Goal: Contribute content: Add original content to the website for others to see

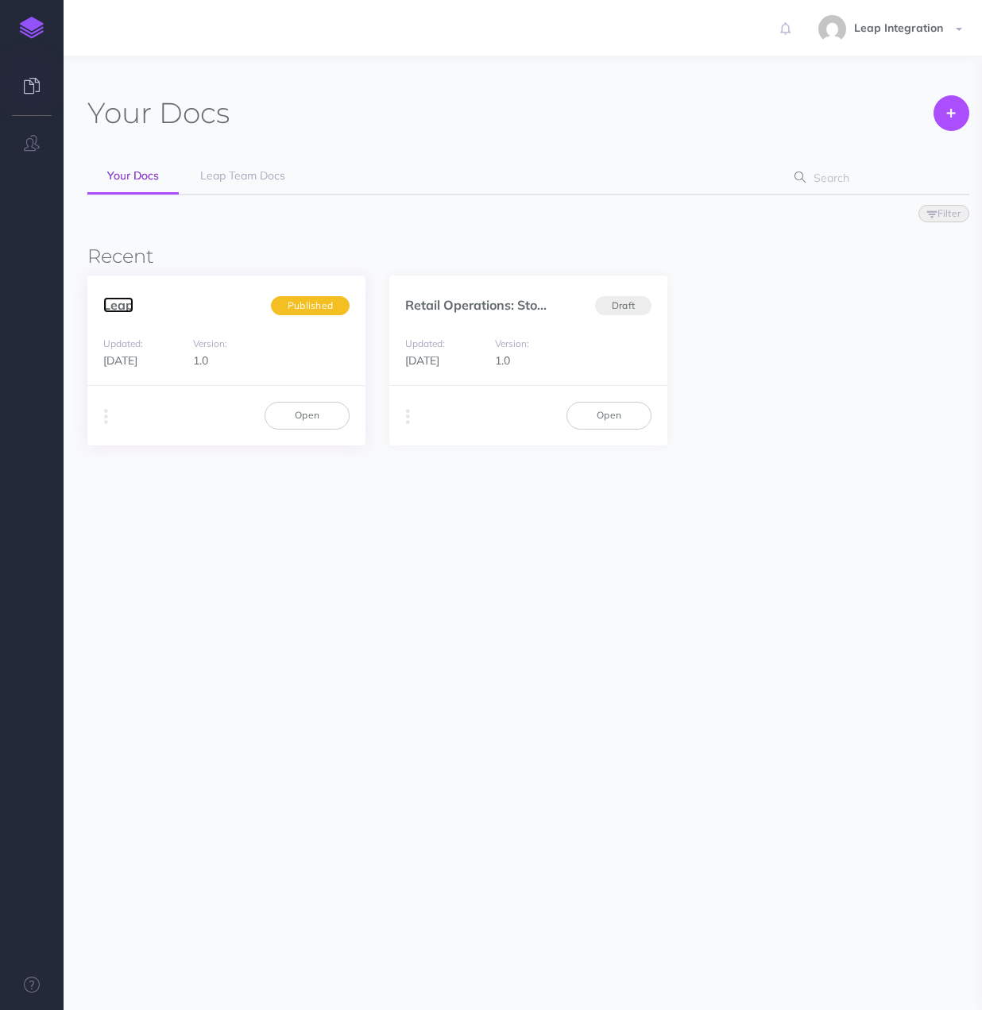
click at [116, 307] on link "Leap" at bounding box center [118, 305] width 30 height 16
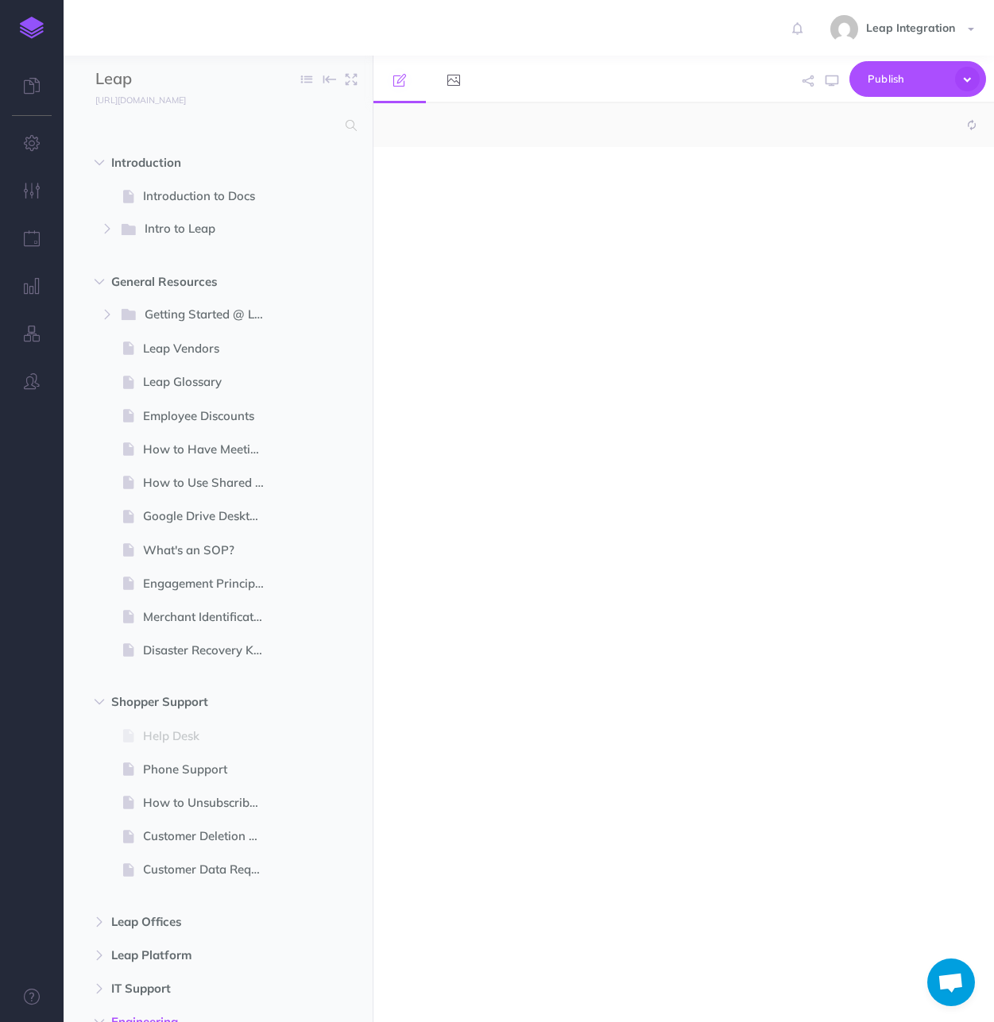
select select "null"
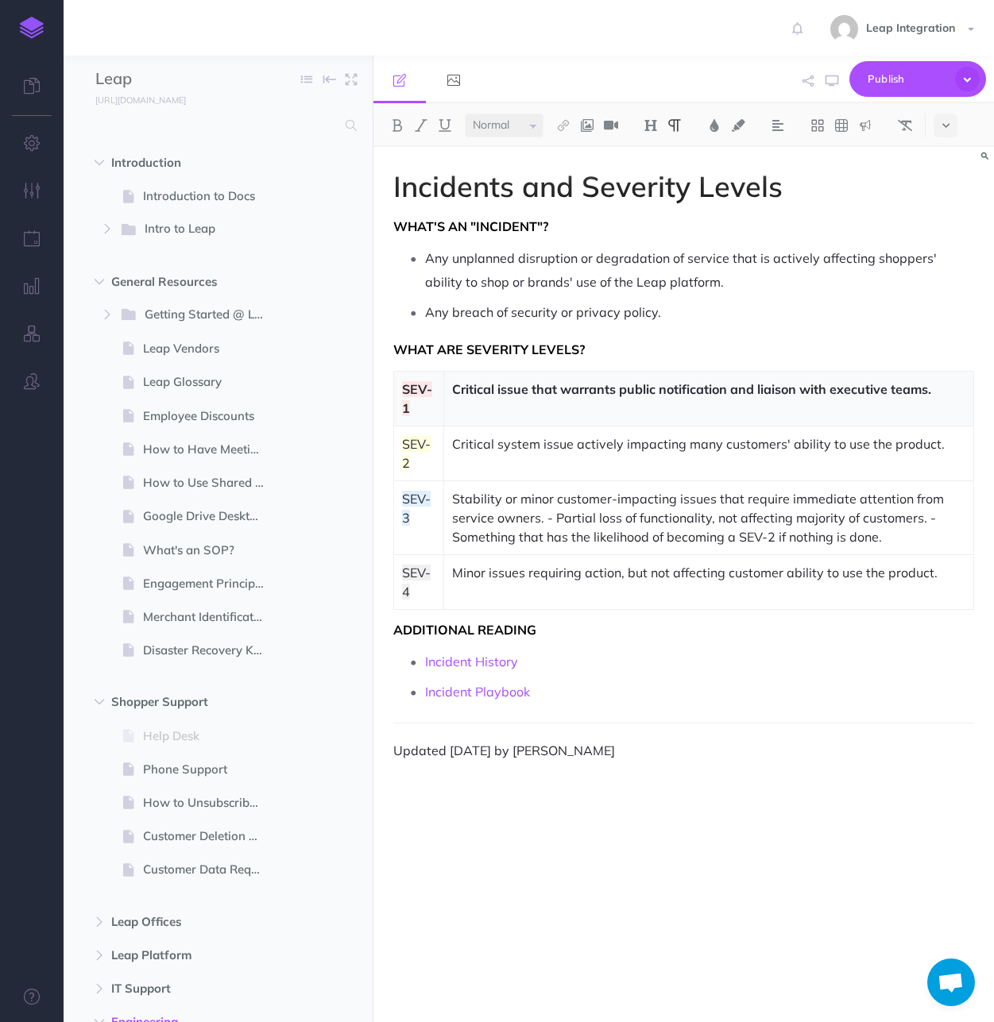
click at [570, 873] on div "Incidents and Severity Levels What's an "incident"? Any unplanned disruption or…" at bounding box center [683, 576] width 620 height 859
click at [98, 280] on icon "button" at bounding box center [100, 282] width 10 height 10
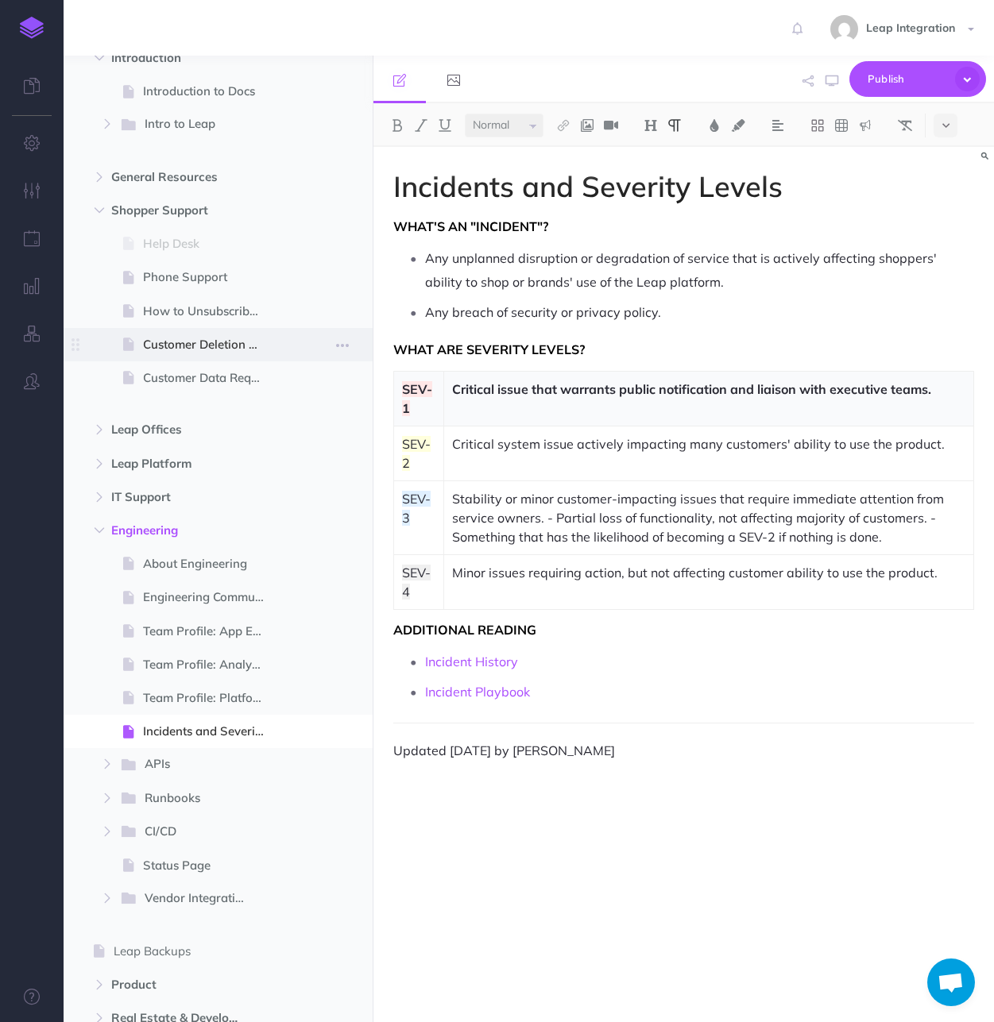
scroll to position [143, 0]
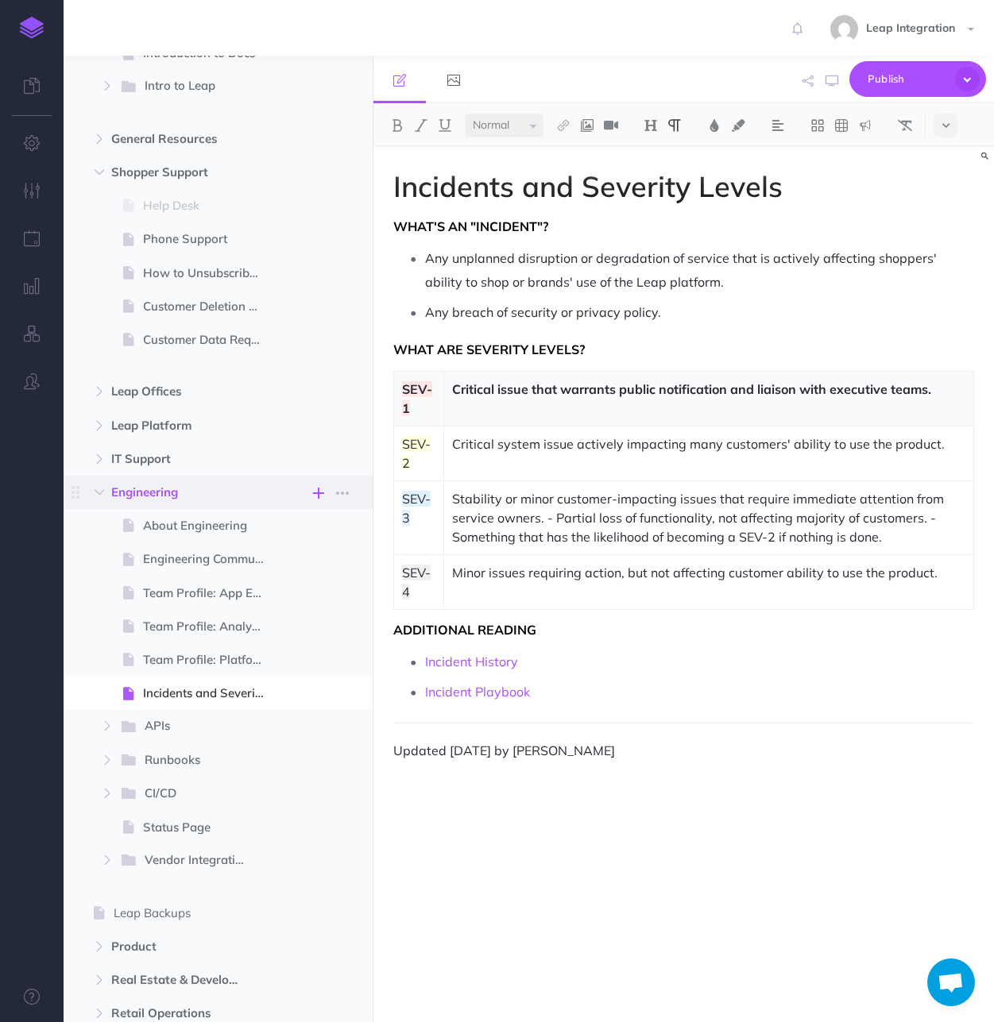
click at [316, 491] on icon "button" at bounding box center [318, 493] width 11 height 19
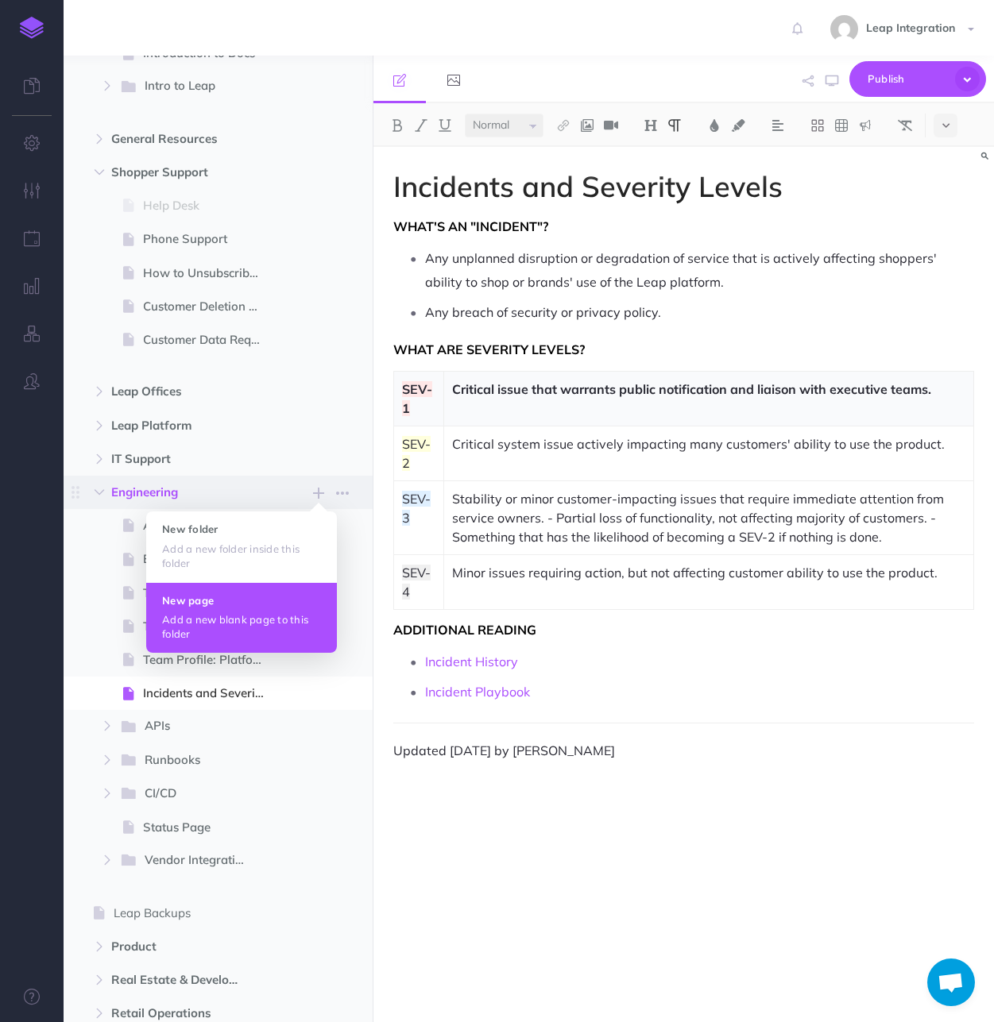
click at [232, 613] on p "Add a new blank page to this folder" at bounding box center [241, 626] width 159 height 29
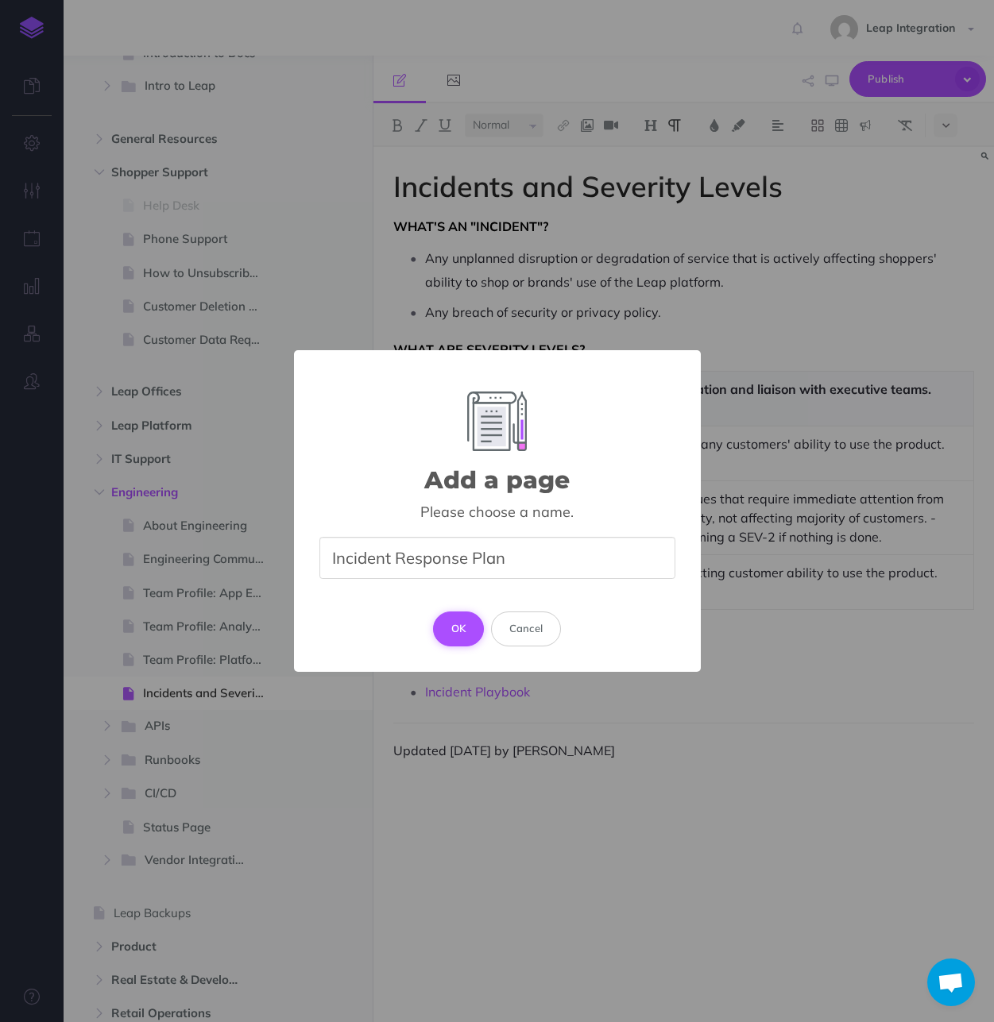
type input "Incident Response Plan"
click at [464, 624] on button "OK" at bounding box center [459, 629] width 52 height 35
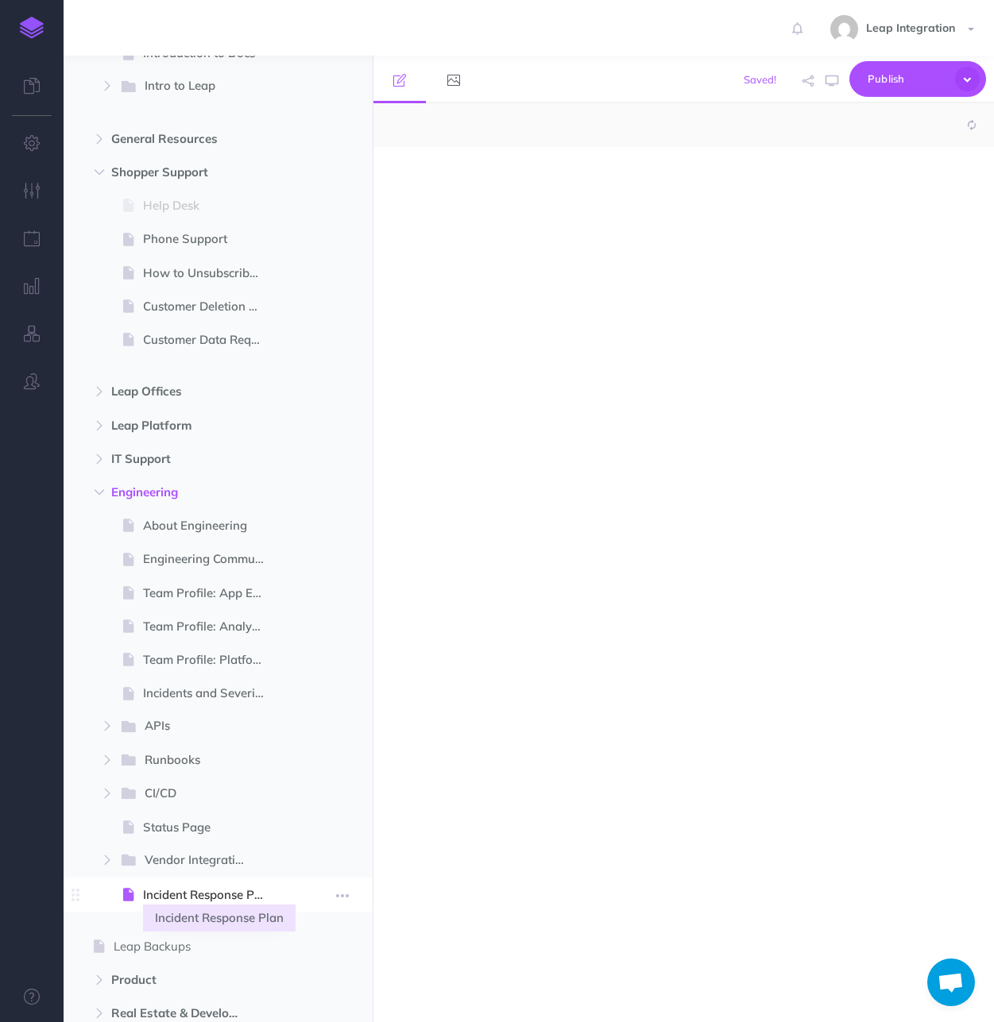
select select "null"
click at [405, 337] on div at bounding box center [683, 576] width 620 height 859
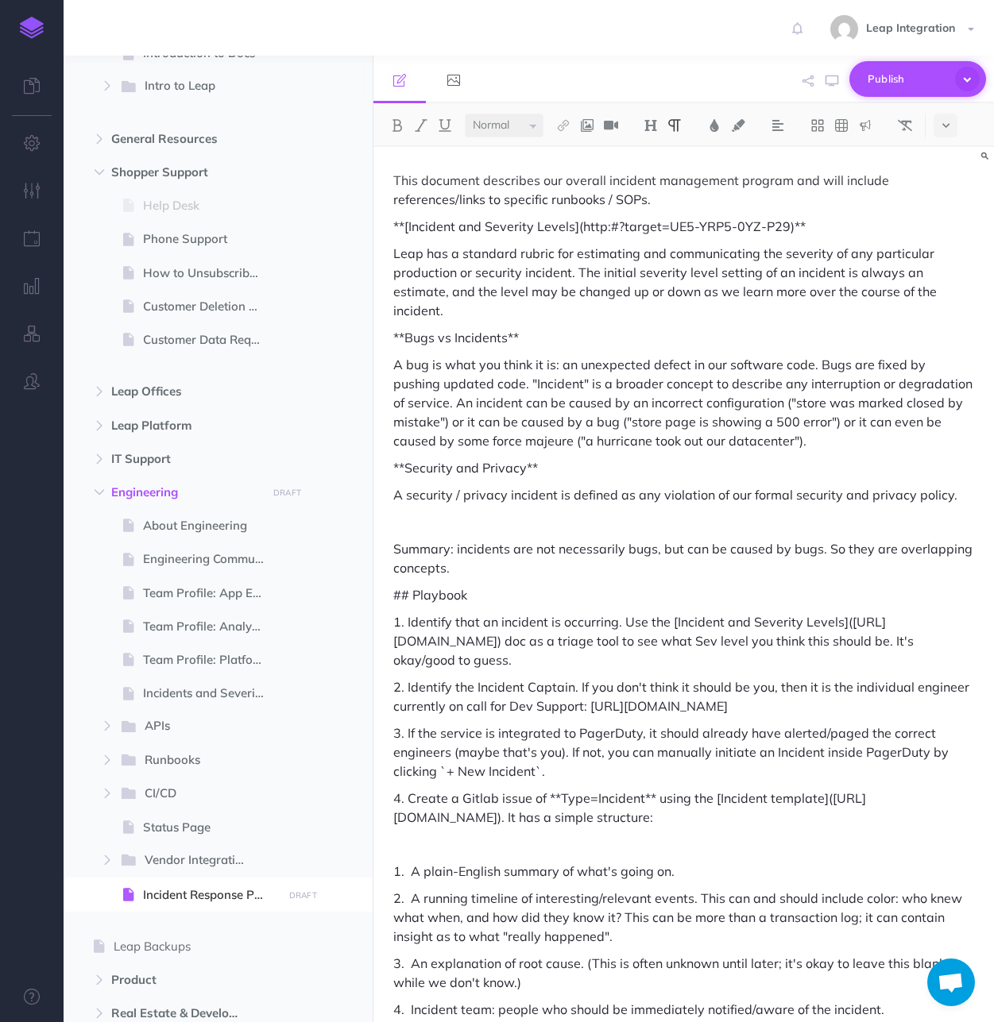
click at [970, 82] on icon "button" at bounding box center [967, 79] width 25 height 25
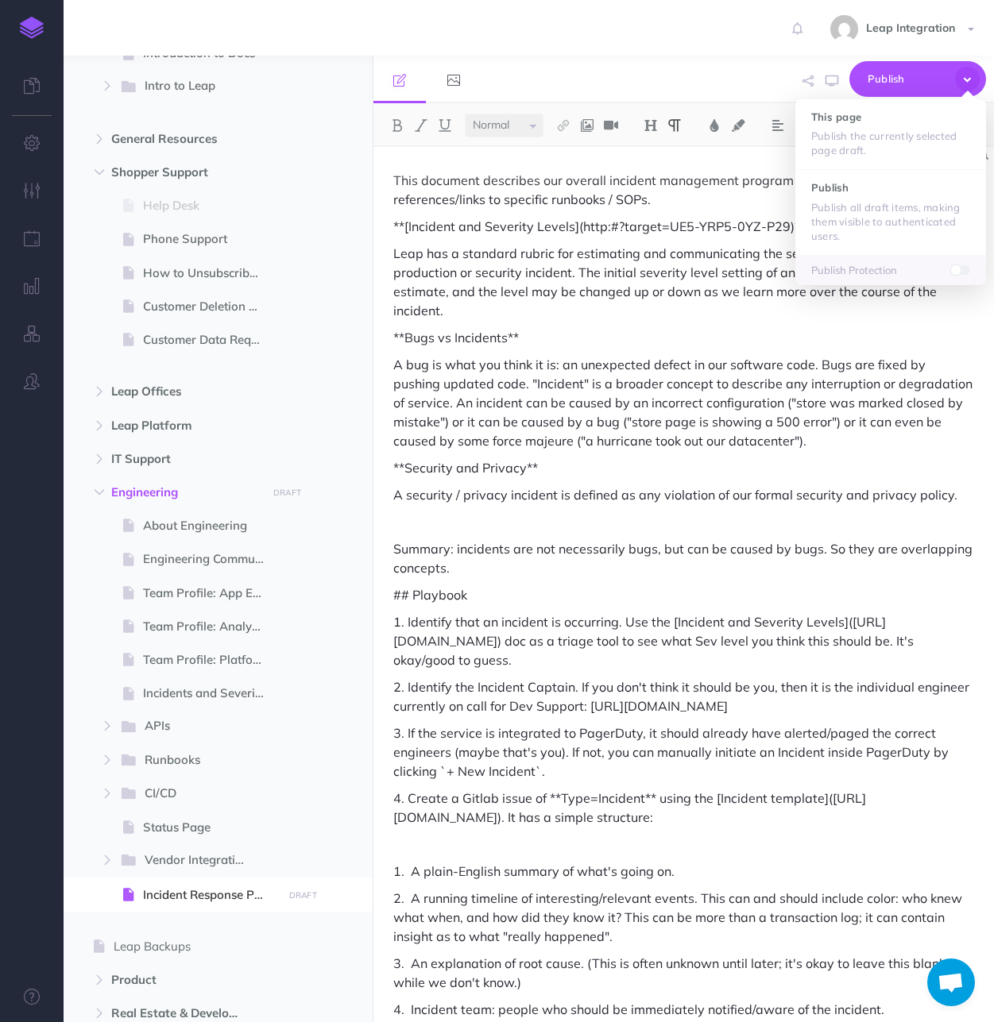
click at [687, 512] on p at bounding box center [683, 521] width 581 height 19
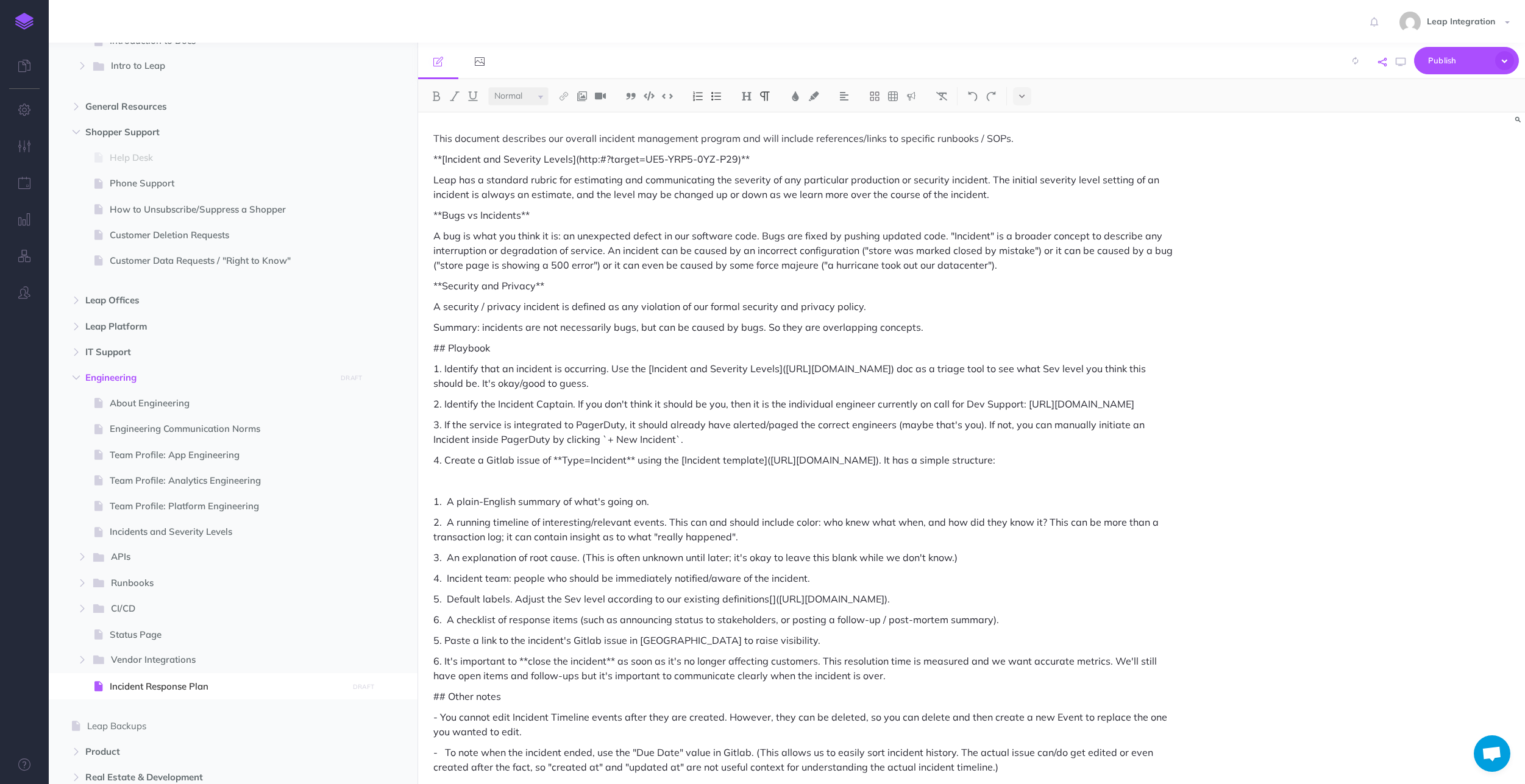
click at [762, 60] on button "button" at bounding box center [1382, 62] width 15 height 35
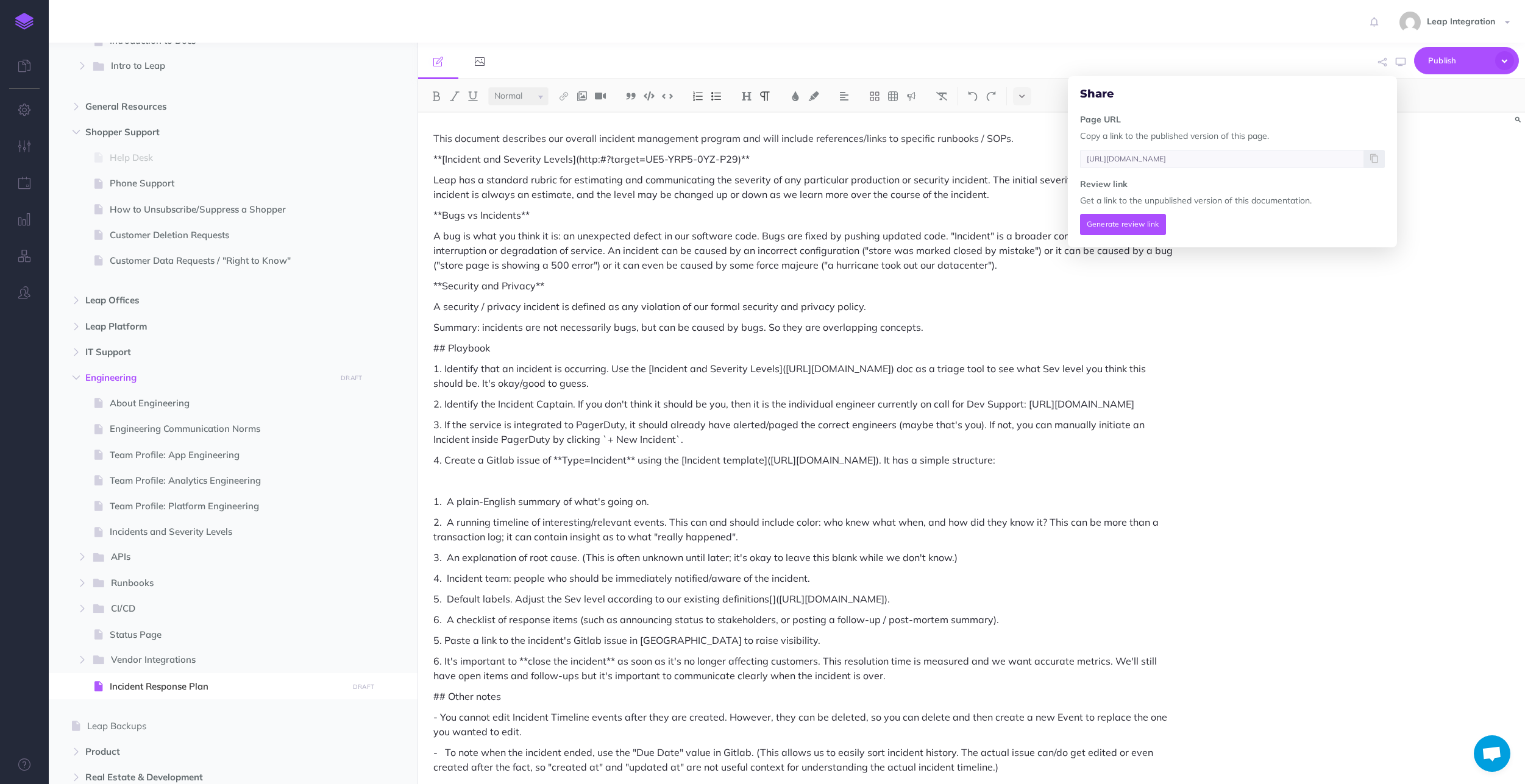
drag, startPoint x: 1431, startPoint y: 207, endPoint x: 1431, endPoint y: 197, distance: 10.0
click at [762, 206] on div "This document describes our overall incident management program and will includ…" at bounding box center [972, 448] width 1107 height 671
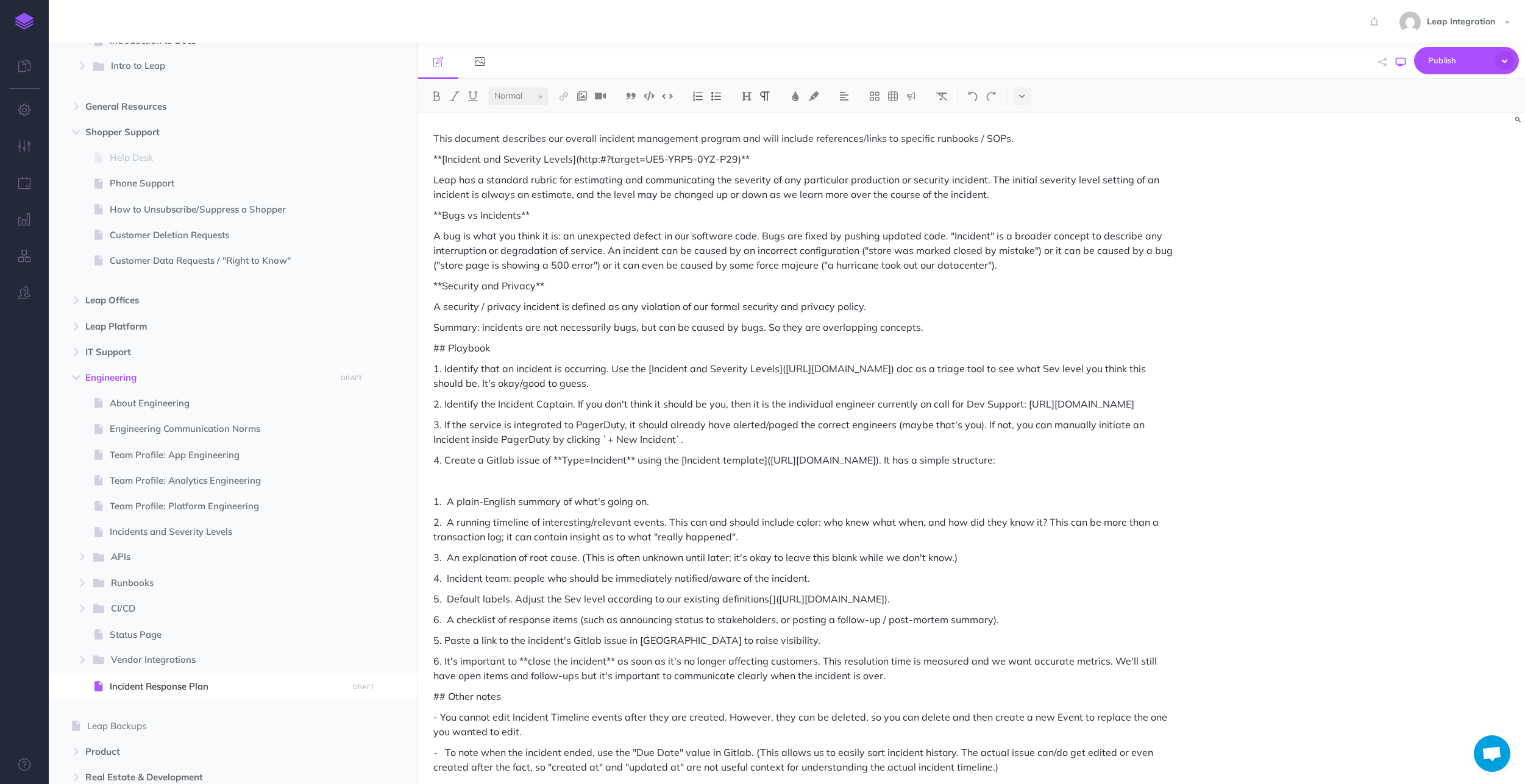
click at [762, 66] on icon "button" at bounding box center [1401, 62] width 10 height 10
click at [762, 140] on p "This document describes our overall incident management program and will includ…" at bounding box center [806, 138] width 745 height 15
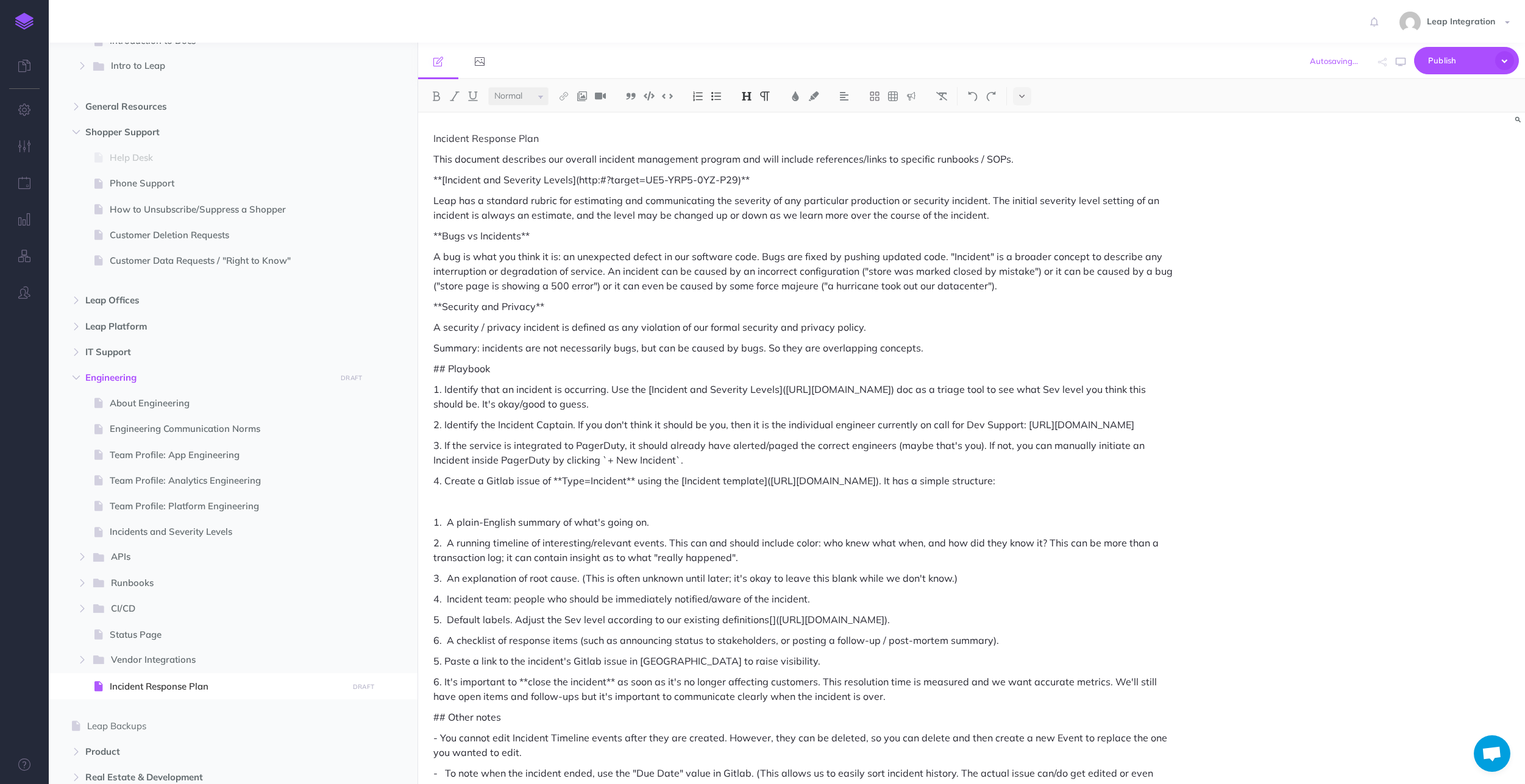
click at [751, 92] on img at bounding box center [747, 96] width 11 height 10
click at [748, 117] on button "H1" at bounding box center [747, 117] width 18 height 18
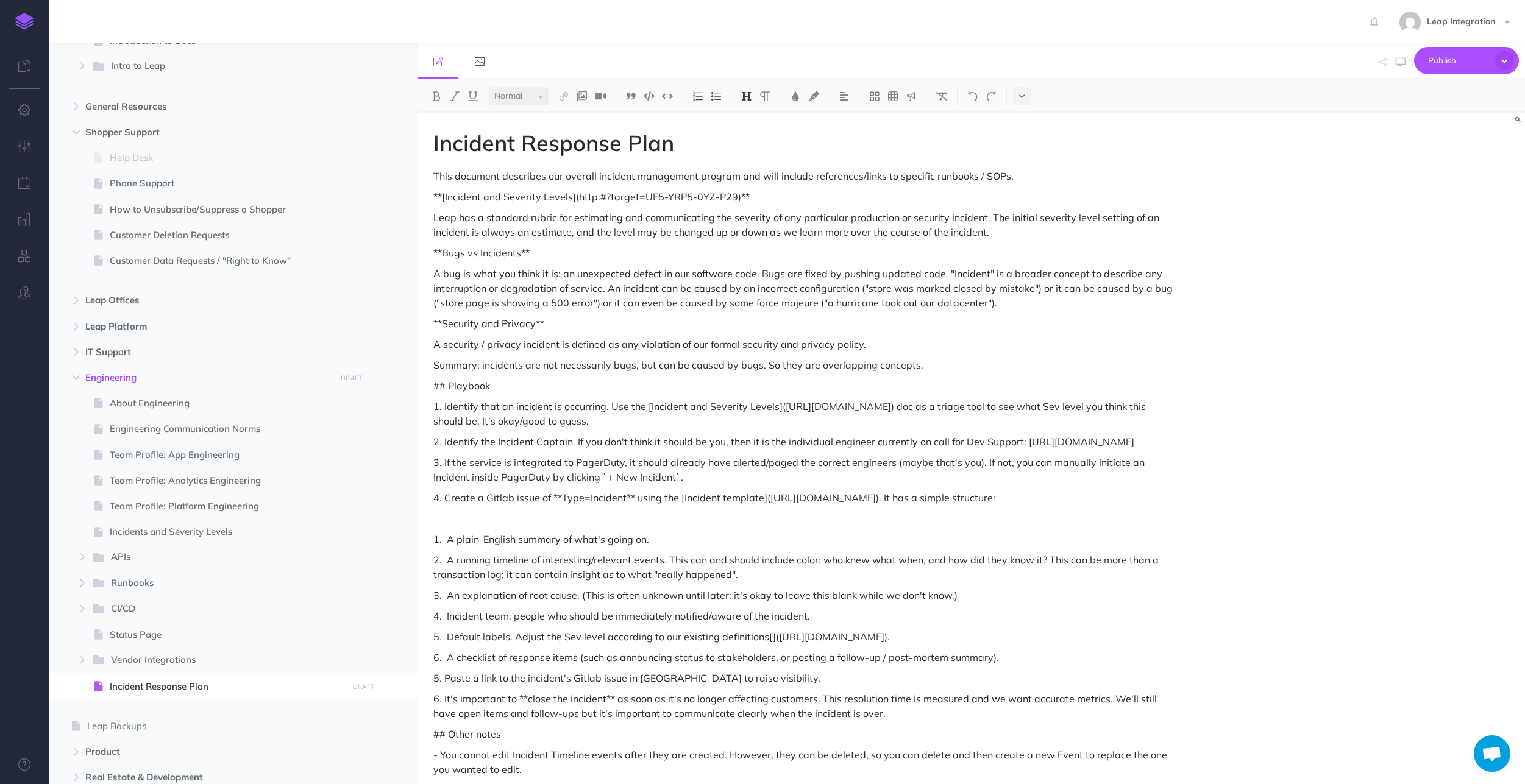
click at [762, 197] on p "**[Incident and Severity Levels](http:#?target=UE5-YRP5-0YZ-P29)**" at bounding box center [806, 196] width 745 height 15
drag, startPoint x: 446, startPoint y: 196, endPoint x: 437, endPoint y: 194, distance: 9.2
click at [437, 194] on p "**[Incident and Severity Levels](http:#?target=UE5-YRP5-0YZ-P29)**" at bounding box center [806, 196] width 745 height 15
drag, startPoint x: 801, startPoint y: 197, endPoint x: 765, endPoint y: 193, distance: 36.2
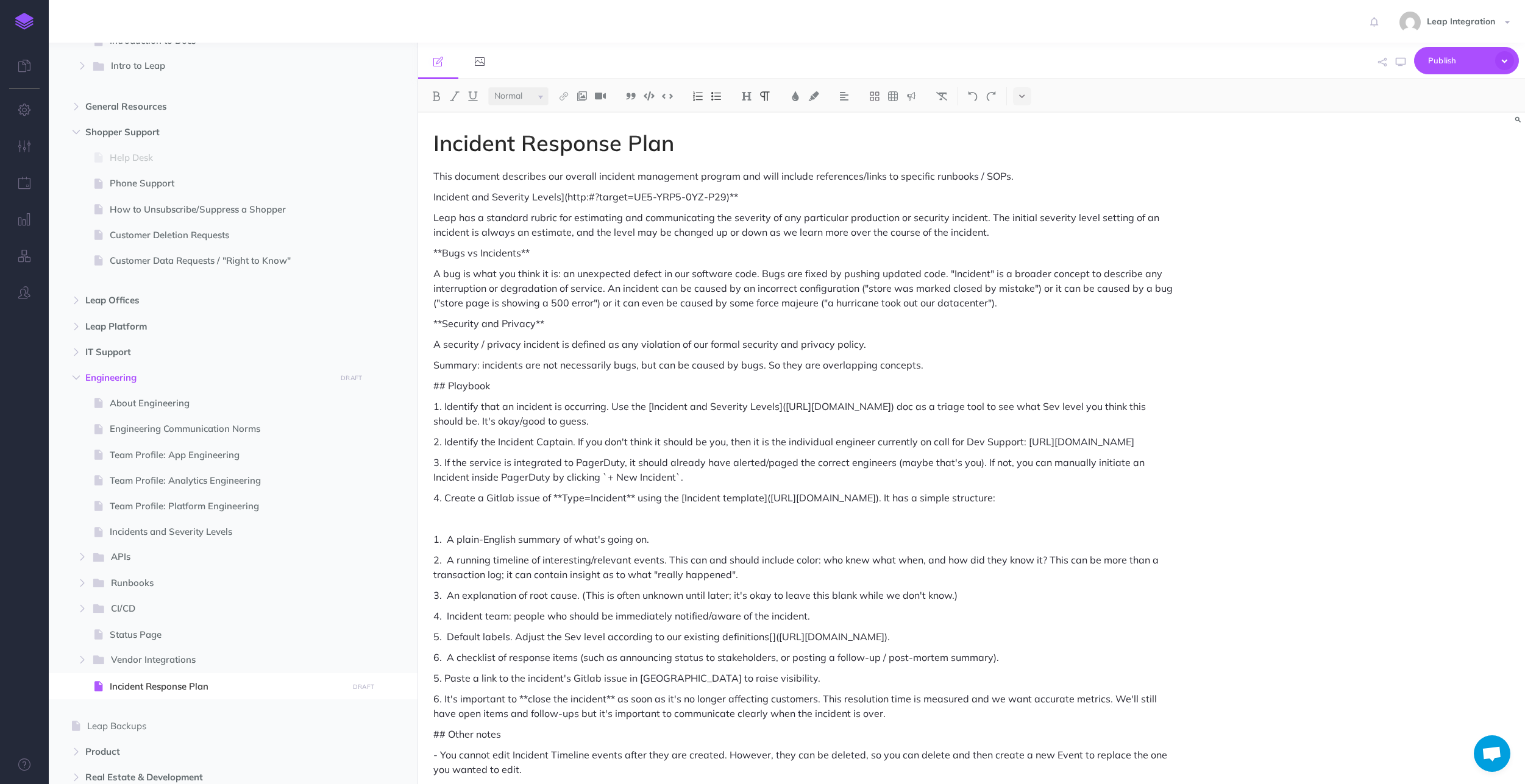
click at [762, 197] on p "Incident and Severity Levels](http:#?target=UE5-YRP5-0YZ-P29)**" at bounding box center [806, 196] width 745 height 15
click at [559, 197] on p "Incident and Severity Levels](http:#?target=UE5-YRP5-0YZ-P29)**" at bounding box center [806, 196] width 745 height 15
click at [428, 200] on div "Incident Response Plan This document describes our overall incident management …" at bounding box center [806, 492] width 775 height 759
click at [559, 97] on img at bounding box center [563, 96] width 11 height 10
click at [563, 119] on icon at bounding box center [563, 117] width 10 height 8
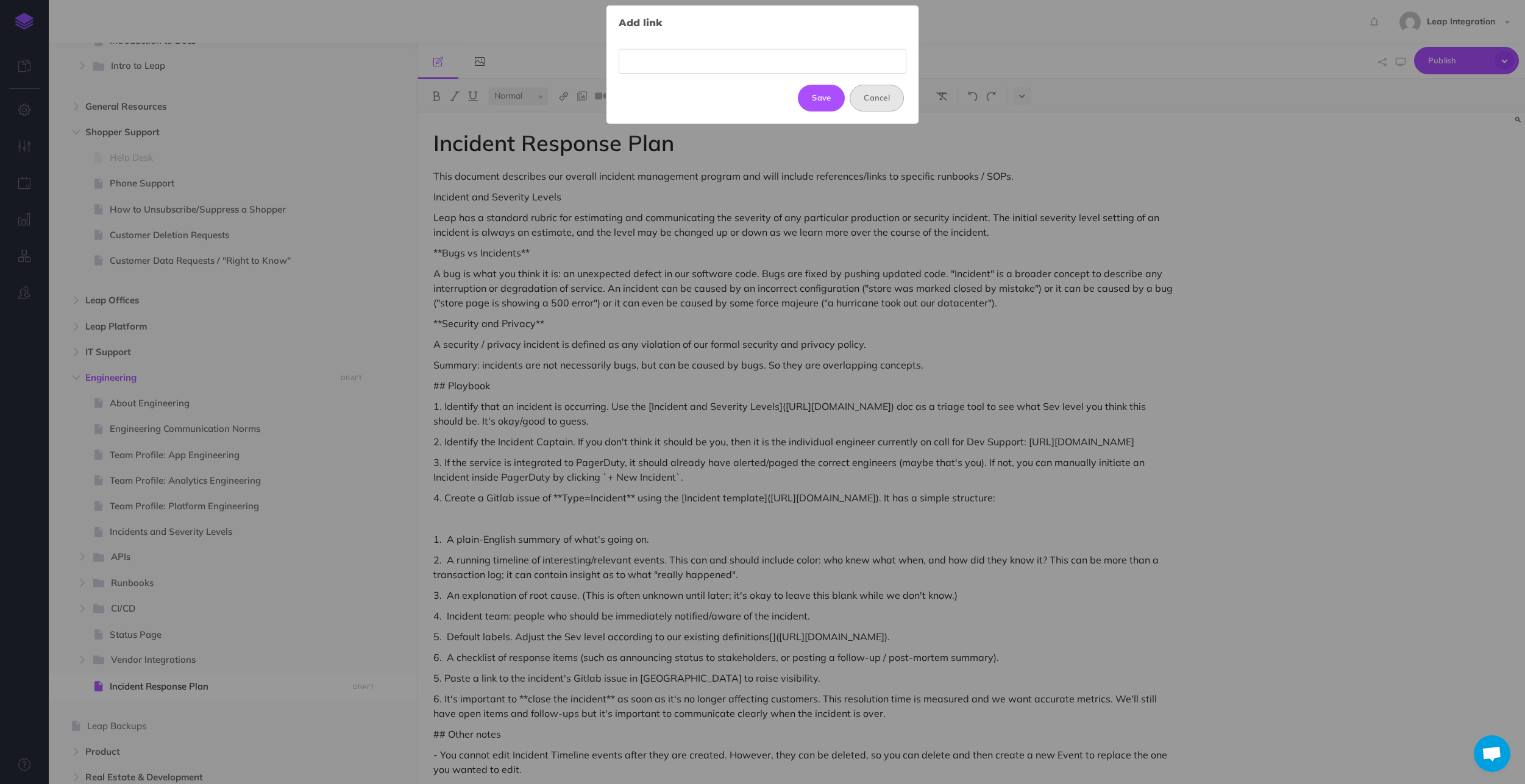
click at [762, 99] on button "Cancel" at bounding box center [876, 97] width 54 height 27
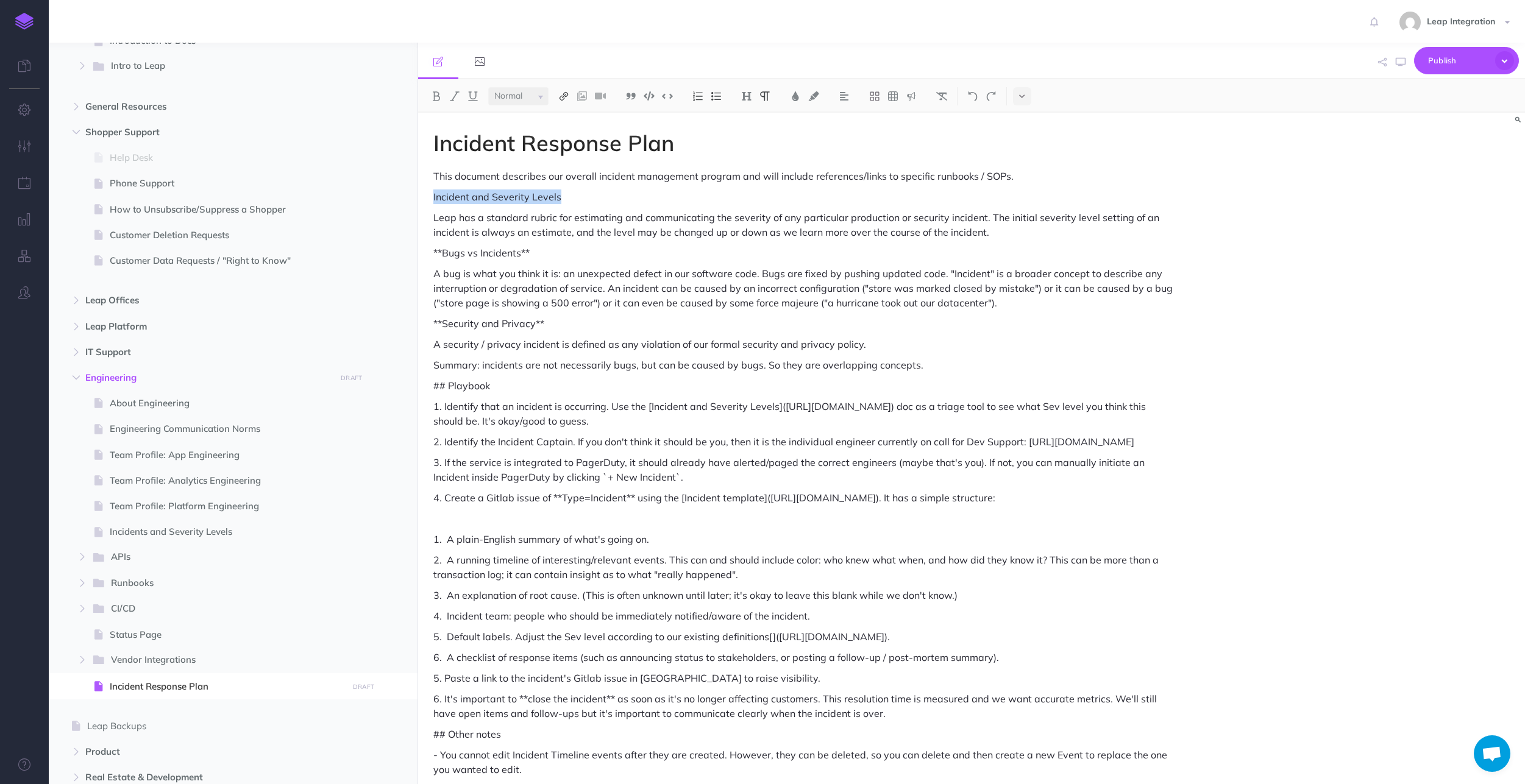
click at [570, 94] on button at bounding box center [564, 97] width 18 height 18
click at [567, 137] on icon at bounding box center [563, 136] width 10 height 8
select select
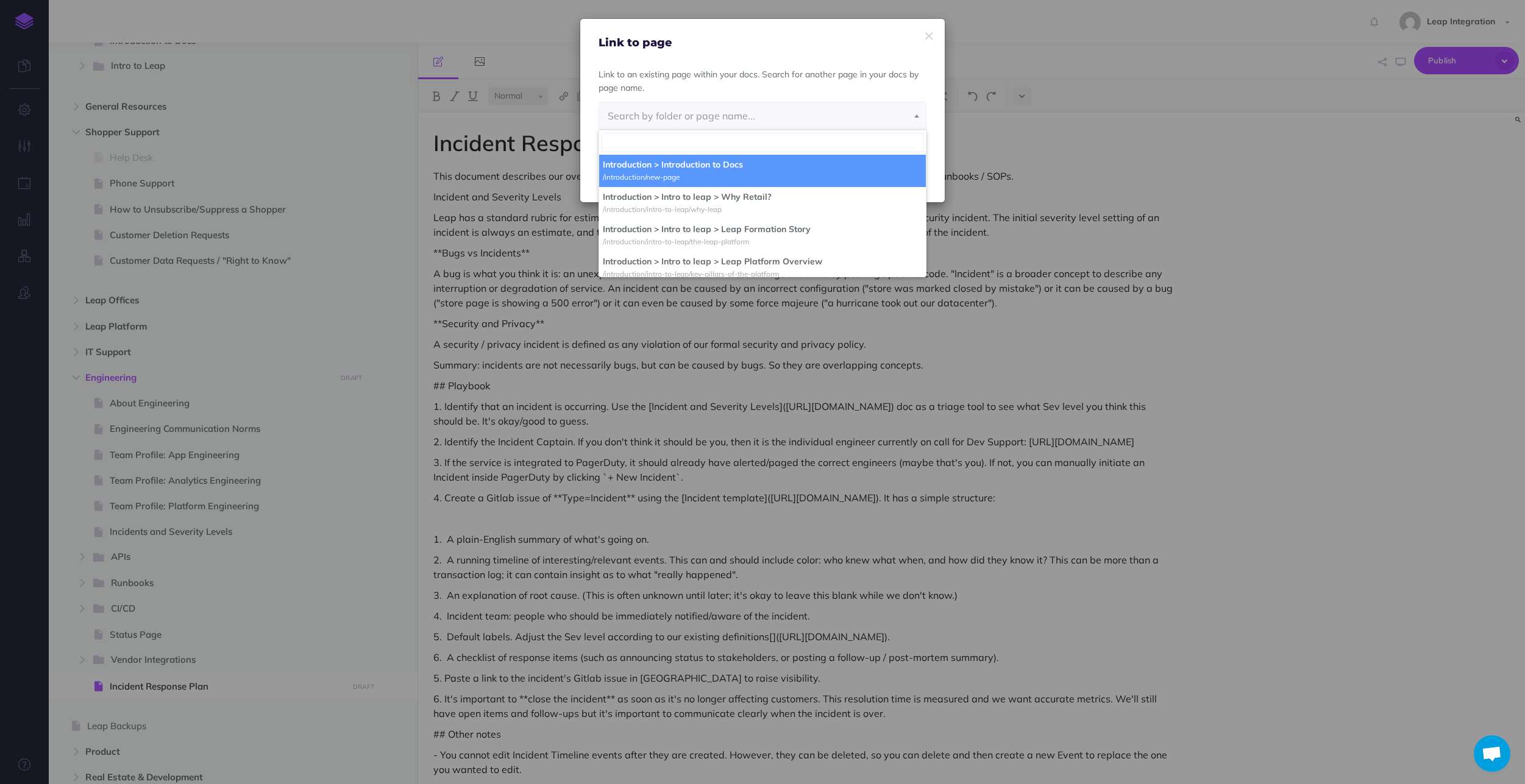
click at [660, 133] on input "search" at bounding box center [762, 142] width 322 height 19
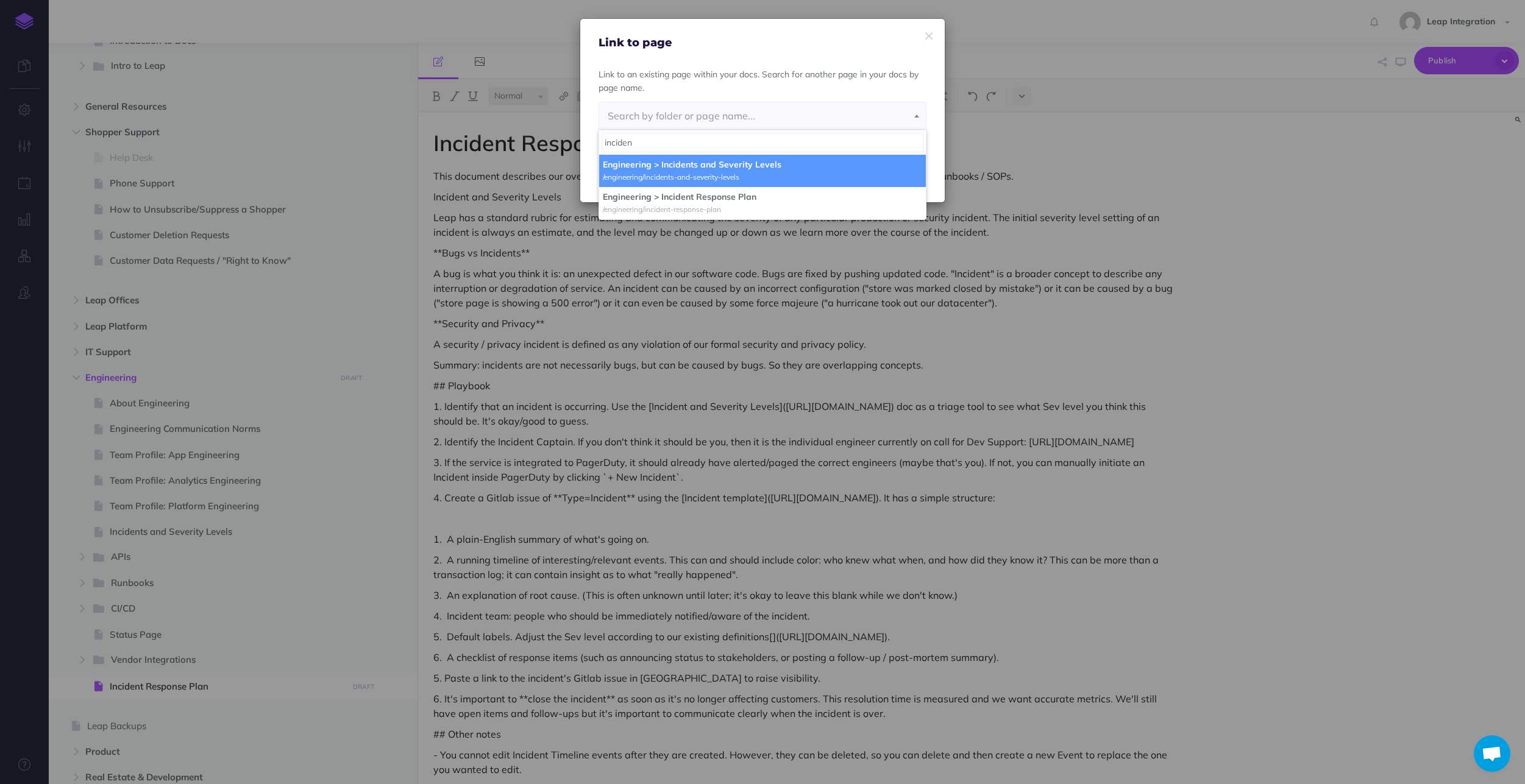
type input "inciden"
select select "UE5-YRP5-0YZ-P29"
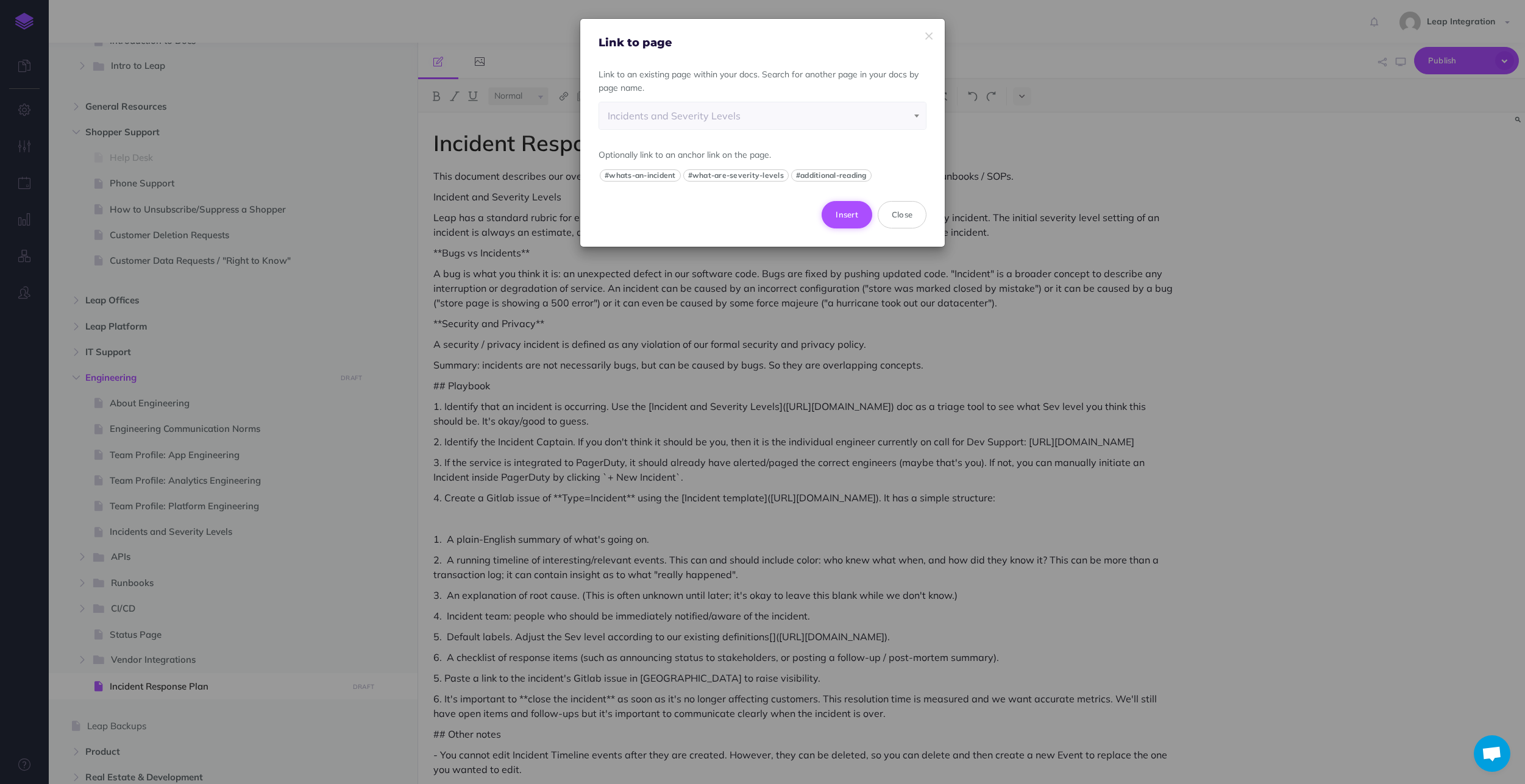
click at [762, 219] on button "Insert" at bounding box center [847, 214] width 51 height 27
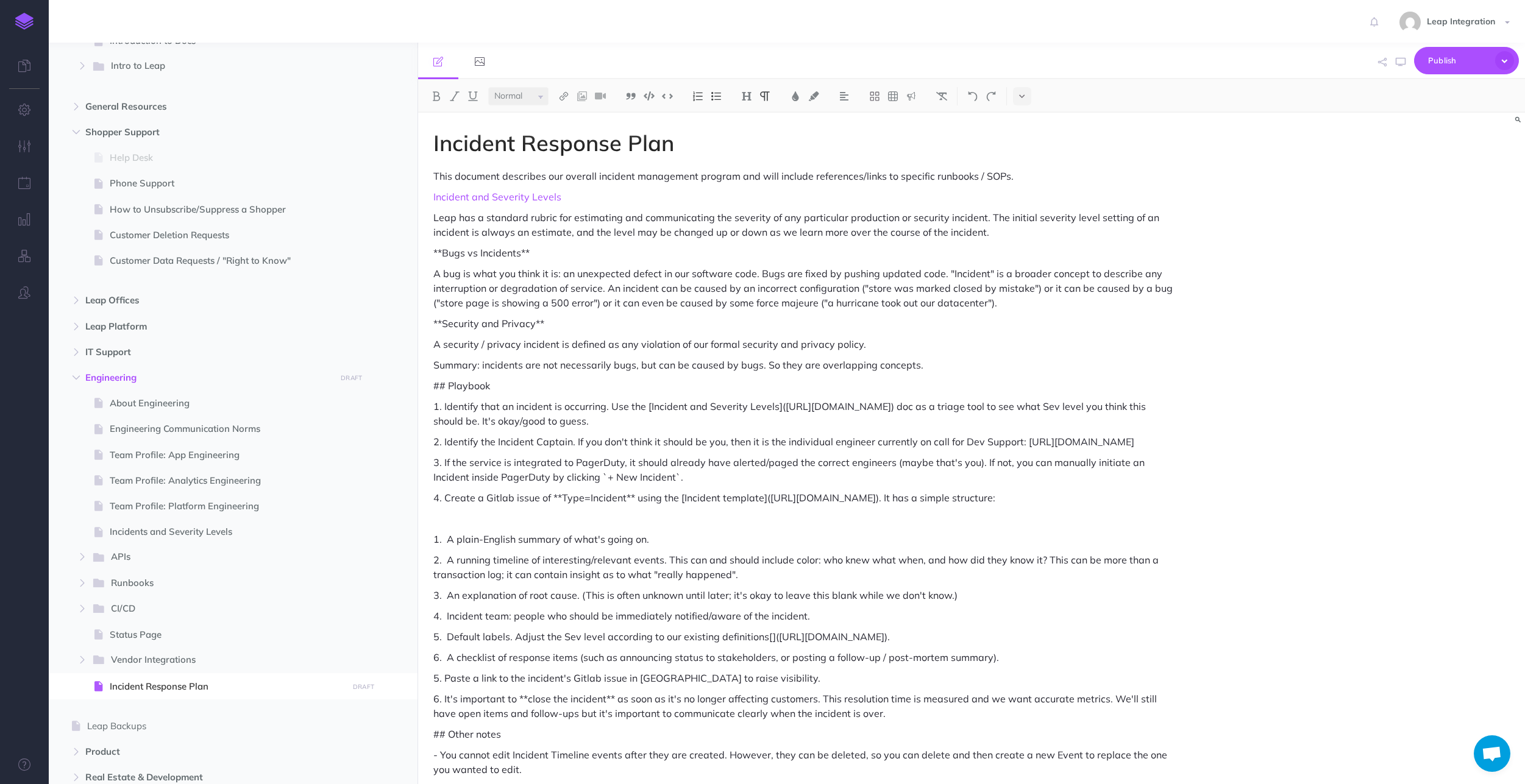
click at [588, 253] on p "**Bugs vs Incidents**" at bounding box center [806, 252] width 745 height 15
click at [629, 204] on div "Incident Response Plan This document describes our overall incident management …" at bounding box center [806, 492] width 775 height 759
click at [546, 254] on p "**Bugs vs Incidents**" at bounding box center [806, 252] width 745 height 15
click at [747, 97] on img at bounding box center [747, 96] width 11 height 10
click at [745, 130] on button "H2" at bounding box center [747, 136] width 18 height 18
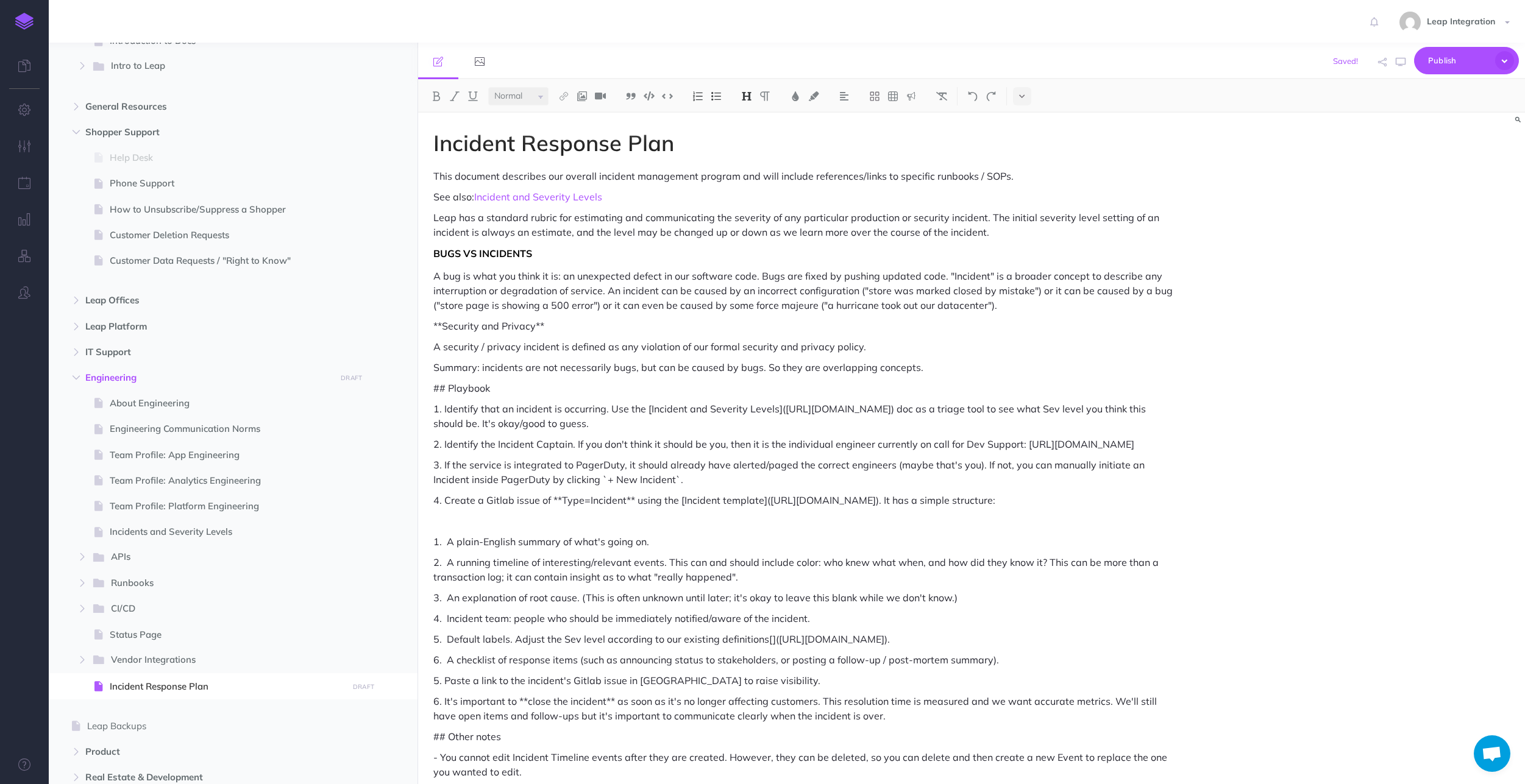
click at [604, 330] on p "**Security and Privacy**" at bounding box center [806, 325] width 745 height 15
click at [751, 96] on img at bounding box center [747, 96] width 11 height 10
click at [751, 137] on button "H2" at bounding box center [747, 136] width 18 height 18
click at [517, 394] on p "## Playbook" at bounding box center [806, 390] width 745 height 15
click at [748, 91] on img at bounding box center [747, 96] width 11 height 10
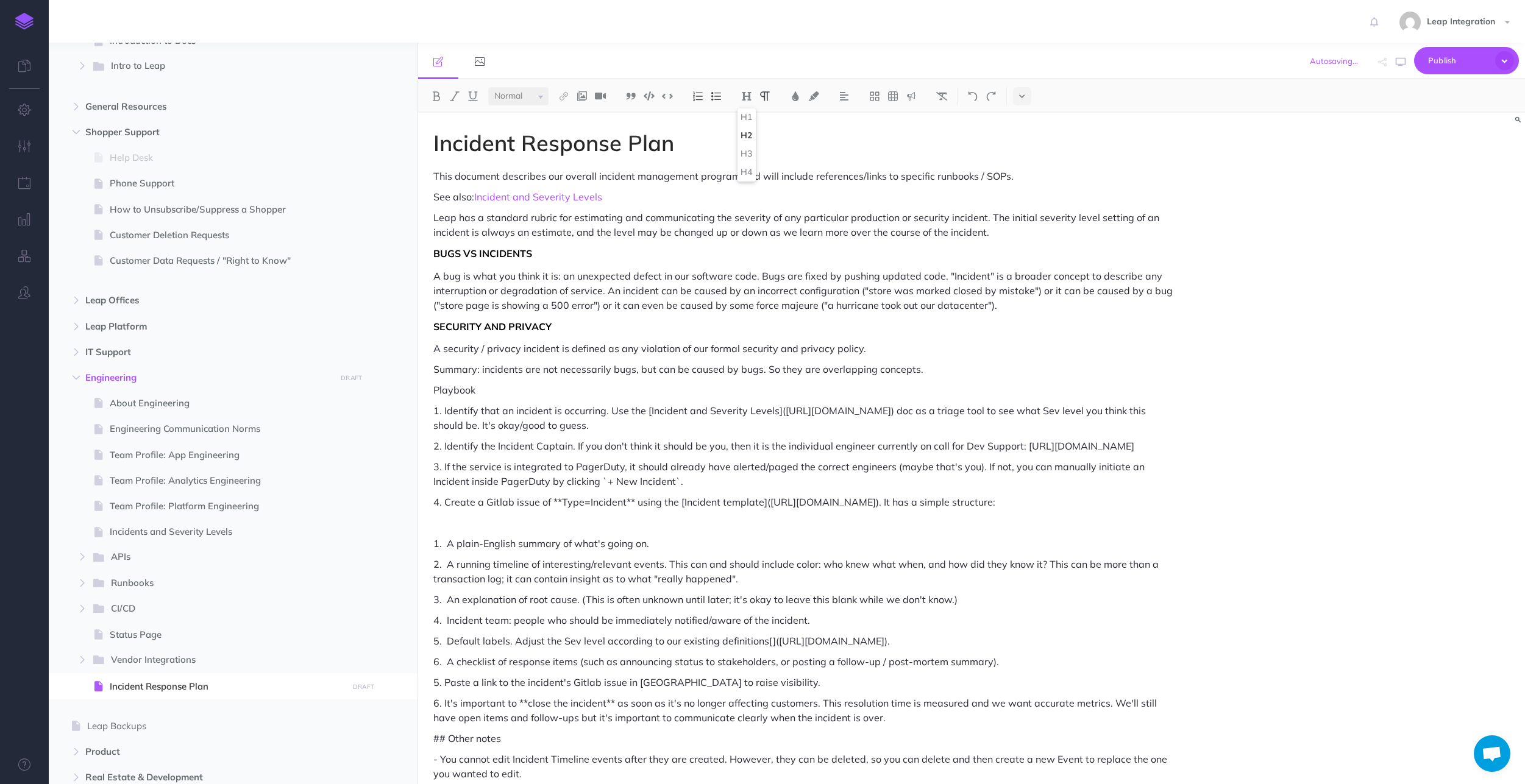
click at [748, 140] on button "H2" at bounding box center [747, 136] width 18 height 18
click at [522, 532] on p at bounding box center [806, 525] width 745 height 15
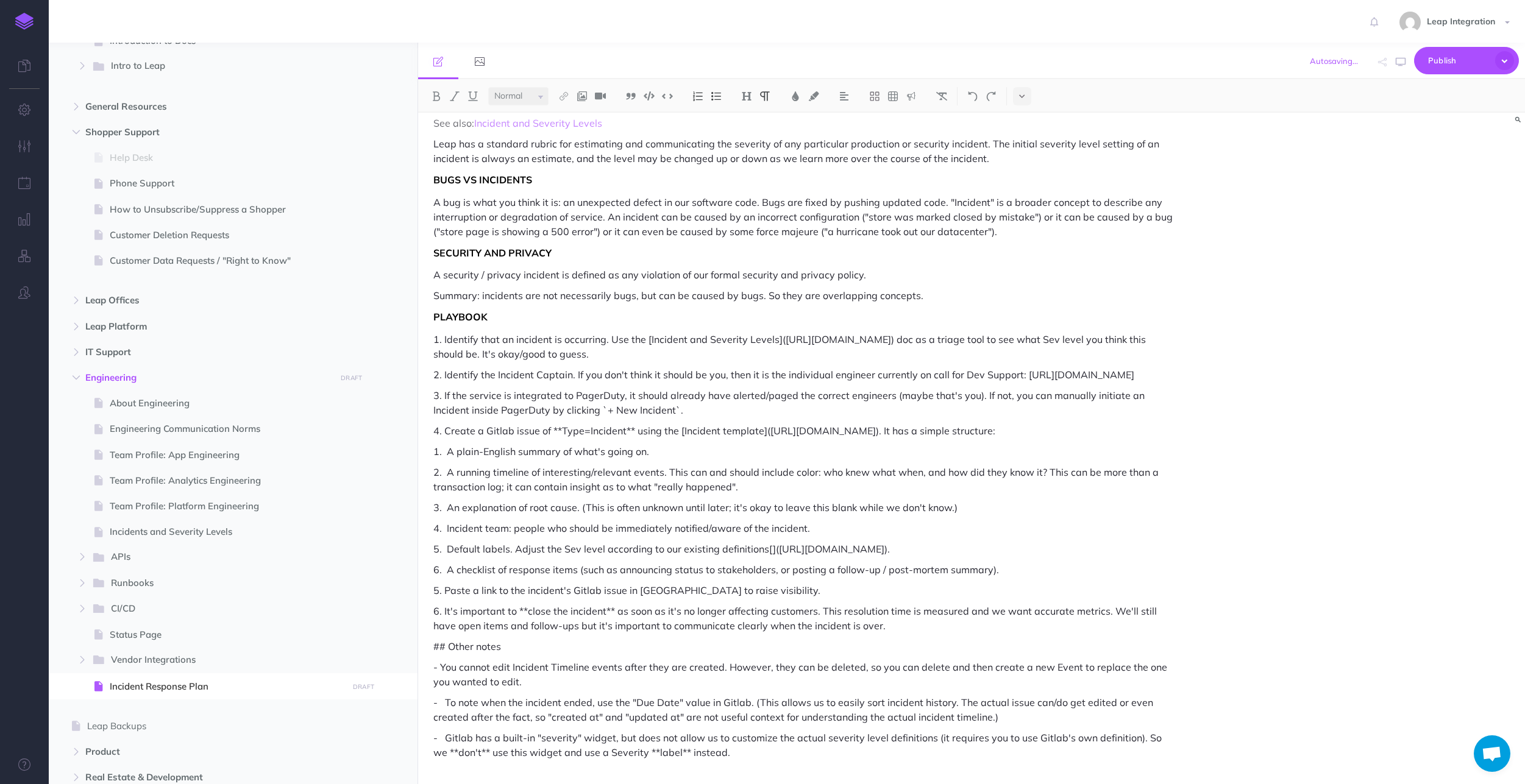
scroll to position [117, 0]
click at [447, 649] on p "## Other notes" at bounding box center [806, 646] width 745 height 15
click at [745, 98] on img at bounding box center [747, 96] width 11 height 10
click at [744, 132] on button "H2" at bounding box center [747, 136] width 18 height 18
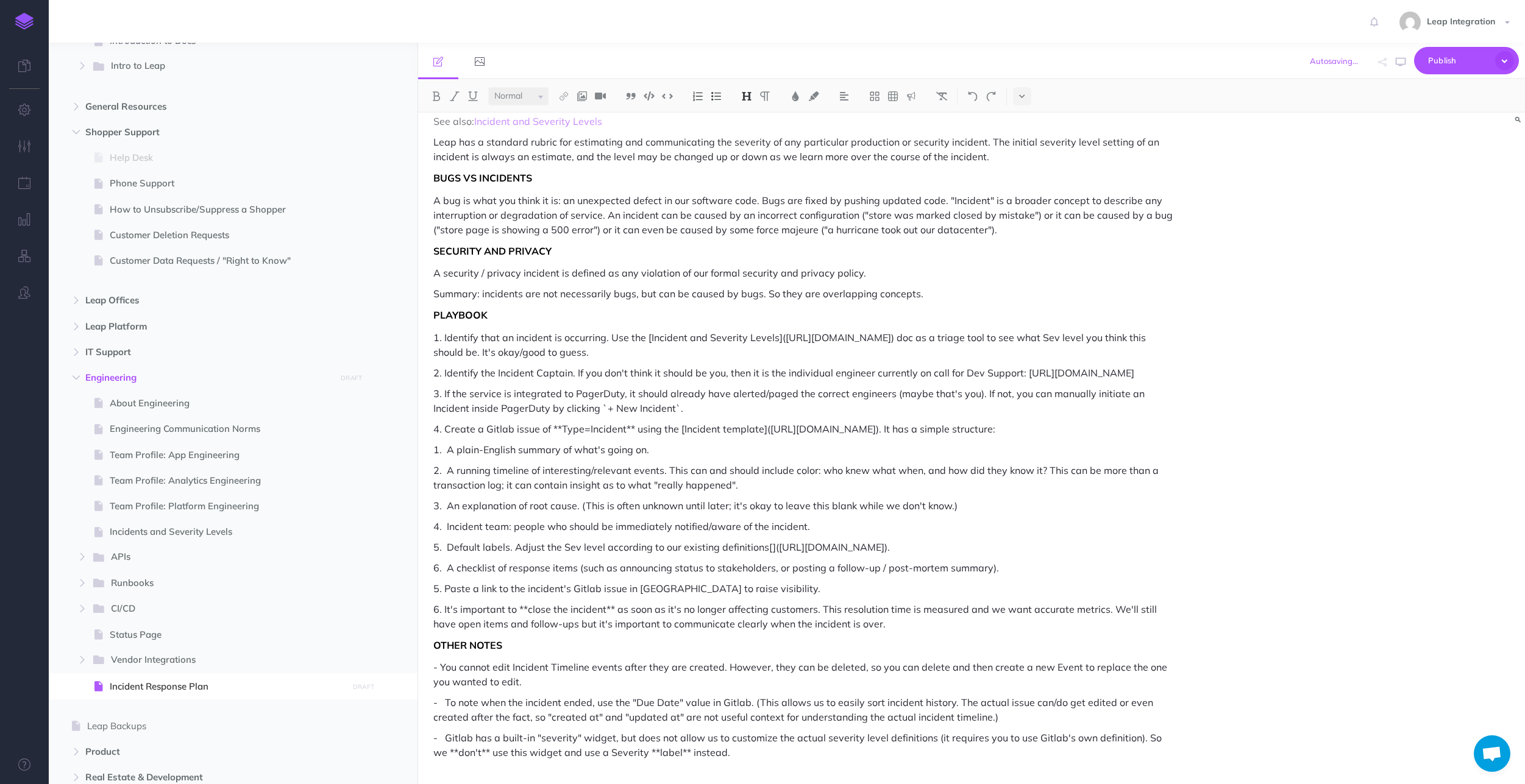
click at [725, 749] on p "- Gitlab has a built-in "severity" widget, but does not allow us to customize t…" at bounding box center [806, 745] width 745 height 29
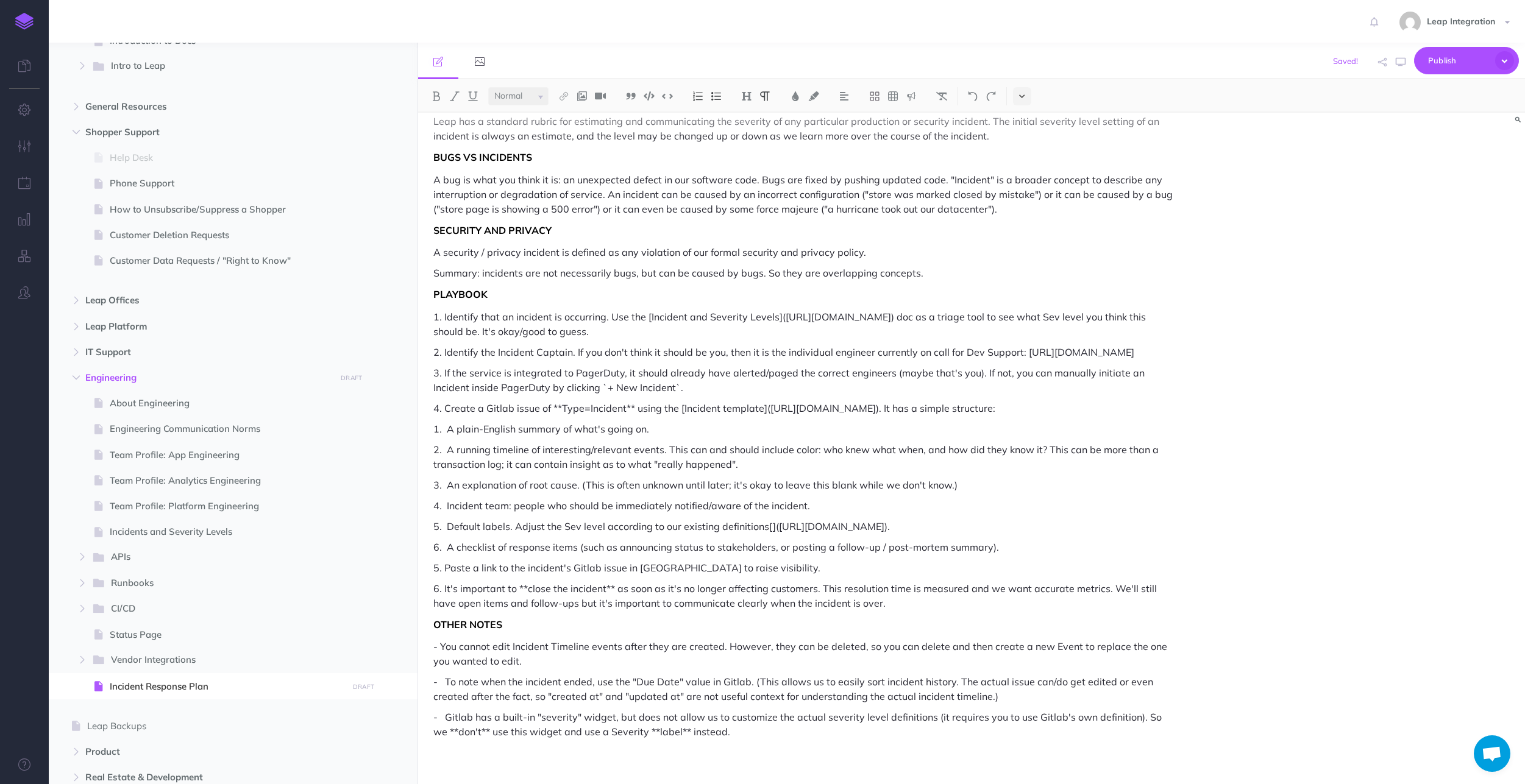
click at [762, 94] on icon at bounding box center [1022, 96] width 5 height 8
click at [762, 135] on img at bounding box center [1022, 136] width 11 height 10
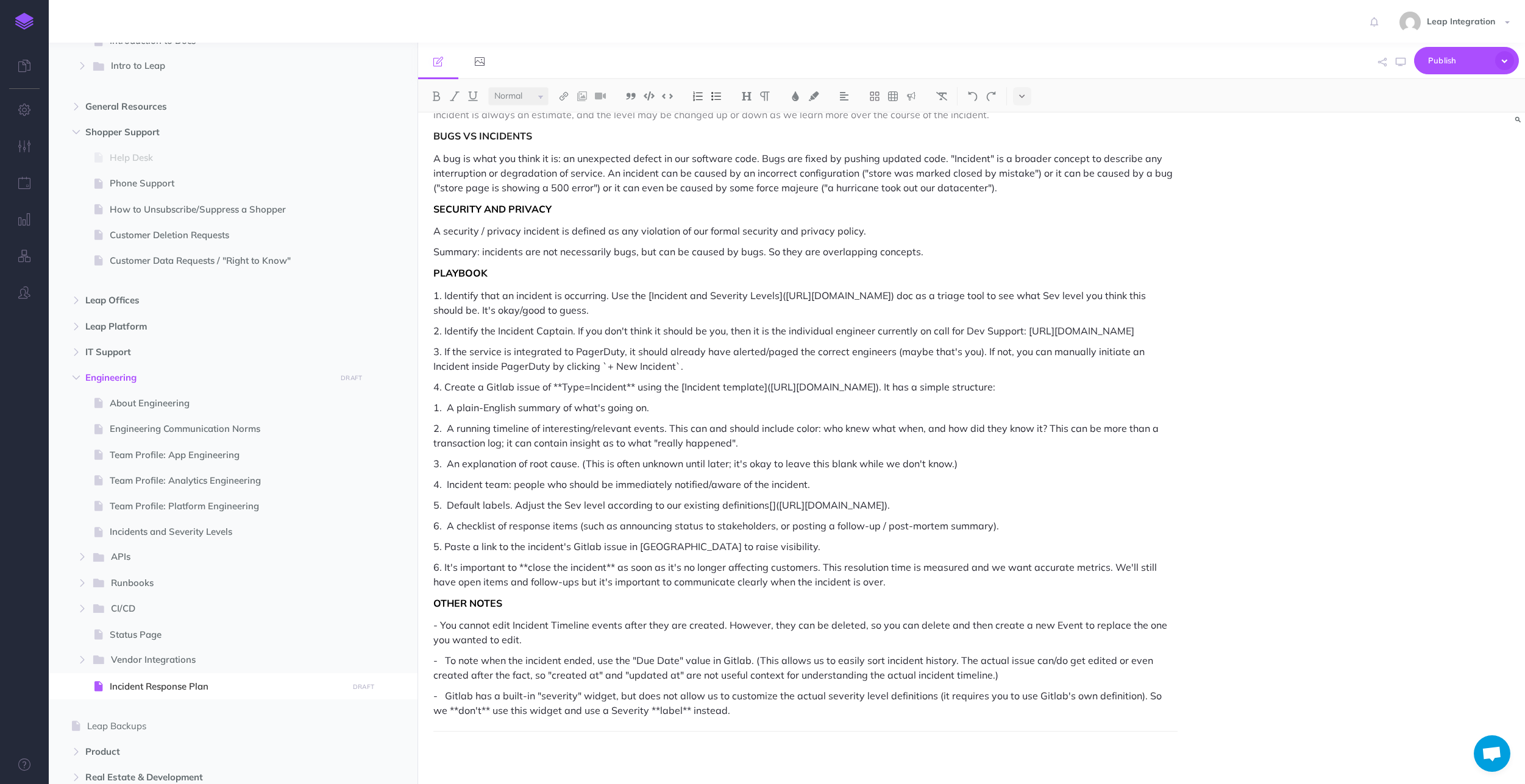
scroll to position [161, 0]
click at [489, 757] on p at bounding box center [806, 752] width 745 height 15
click at [762, 64] on icon "button" at bounding box center [1504, 61] width 19 height 19
click at [762, 198] on div "Incident Response Plan This document describes our overall incident management …" at bounding box center [972, 448] width 1107 height 671
click at [762, 65] on span "Publish" at bounding box center [1458, 61] width 61 height 19
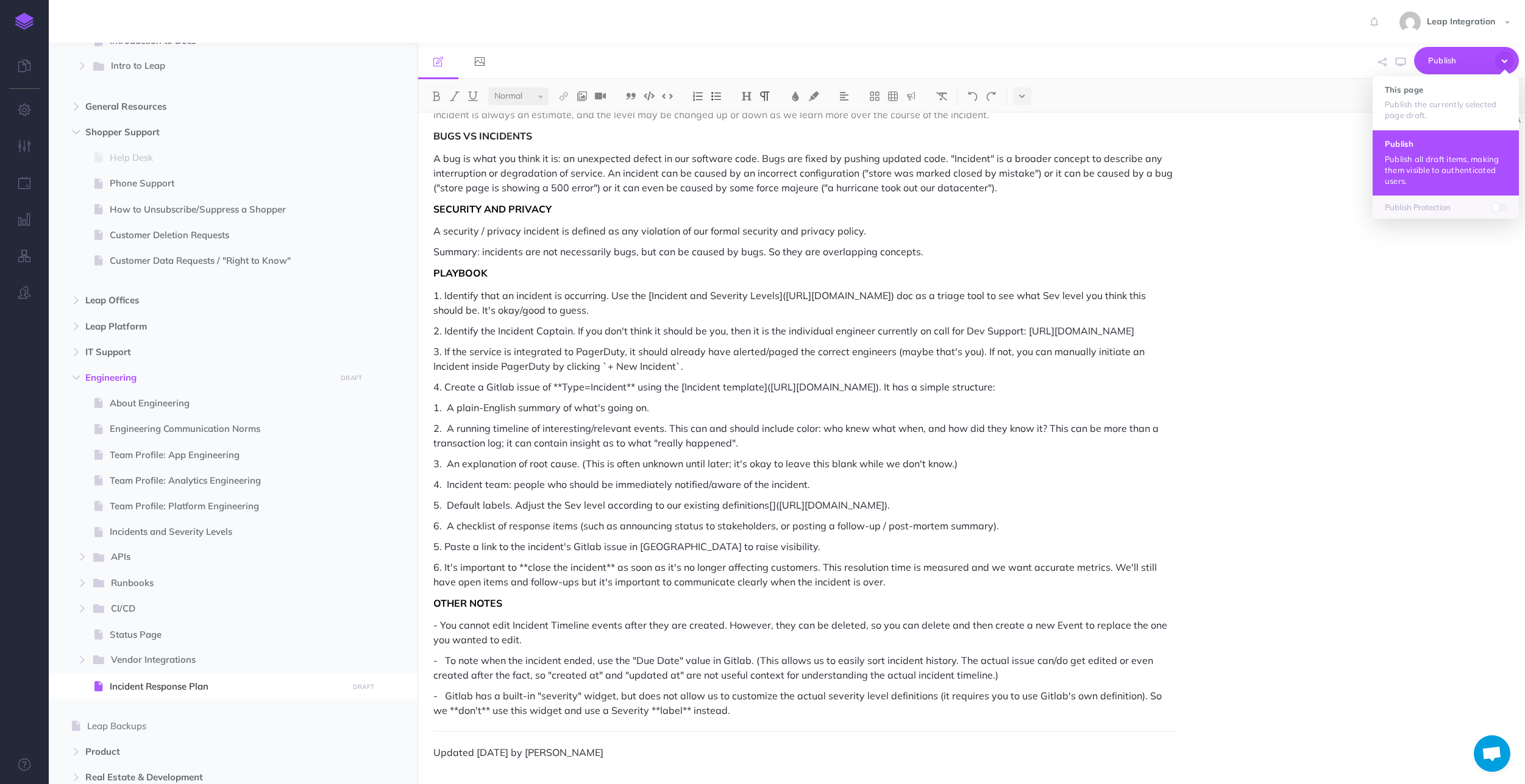
click at [762, 167] on p "Publish all draft items, making them visible to authenticated users." at bounding box center [1445, 170] width 122 height 33
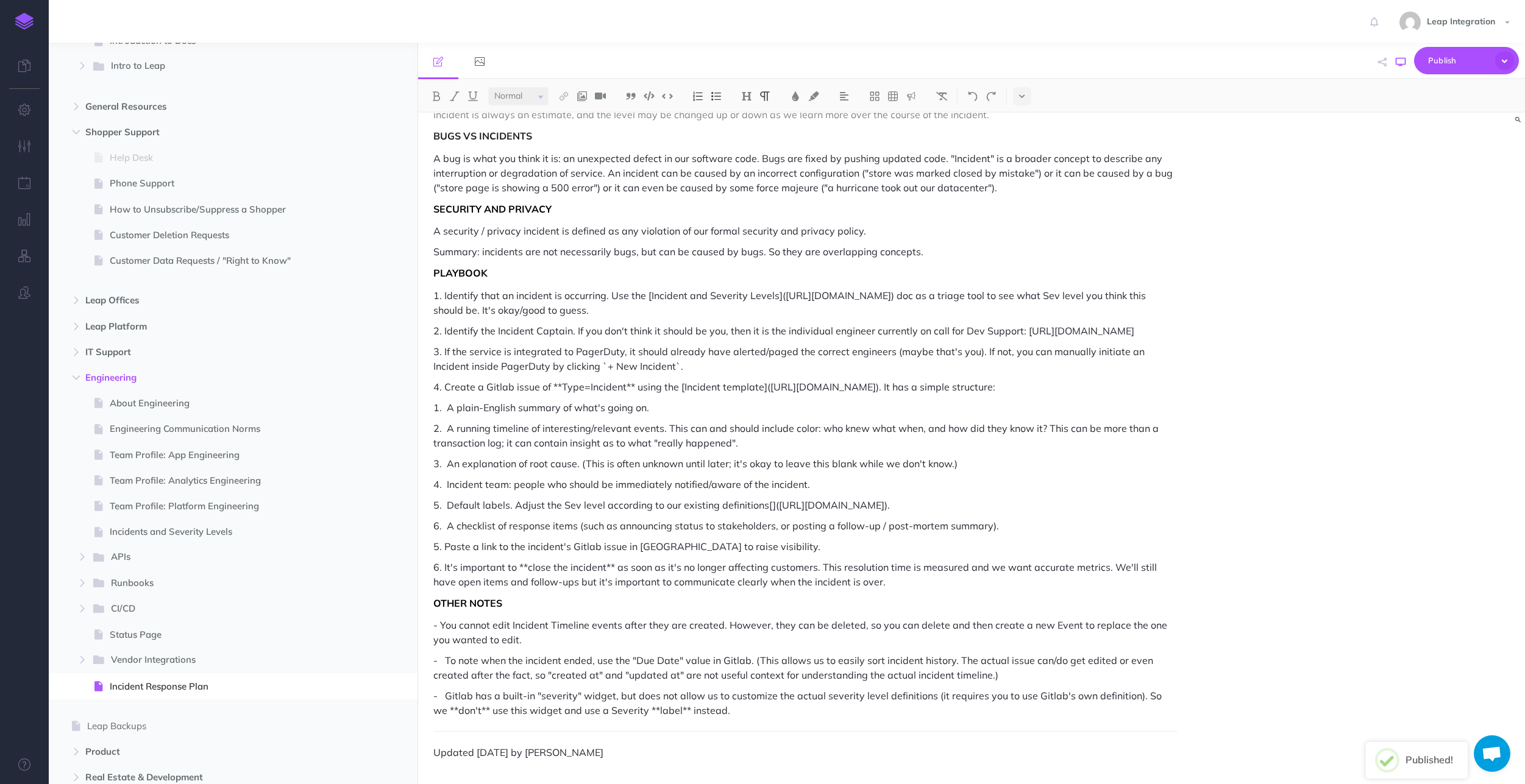
click at [762, 64] on icon "button" at bounding box center [1401, 62] width 10 height 10
click at [762, 54] on span "Publish" at bounding box center [1458, 61] width 61 height 19
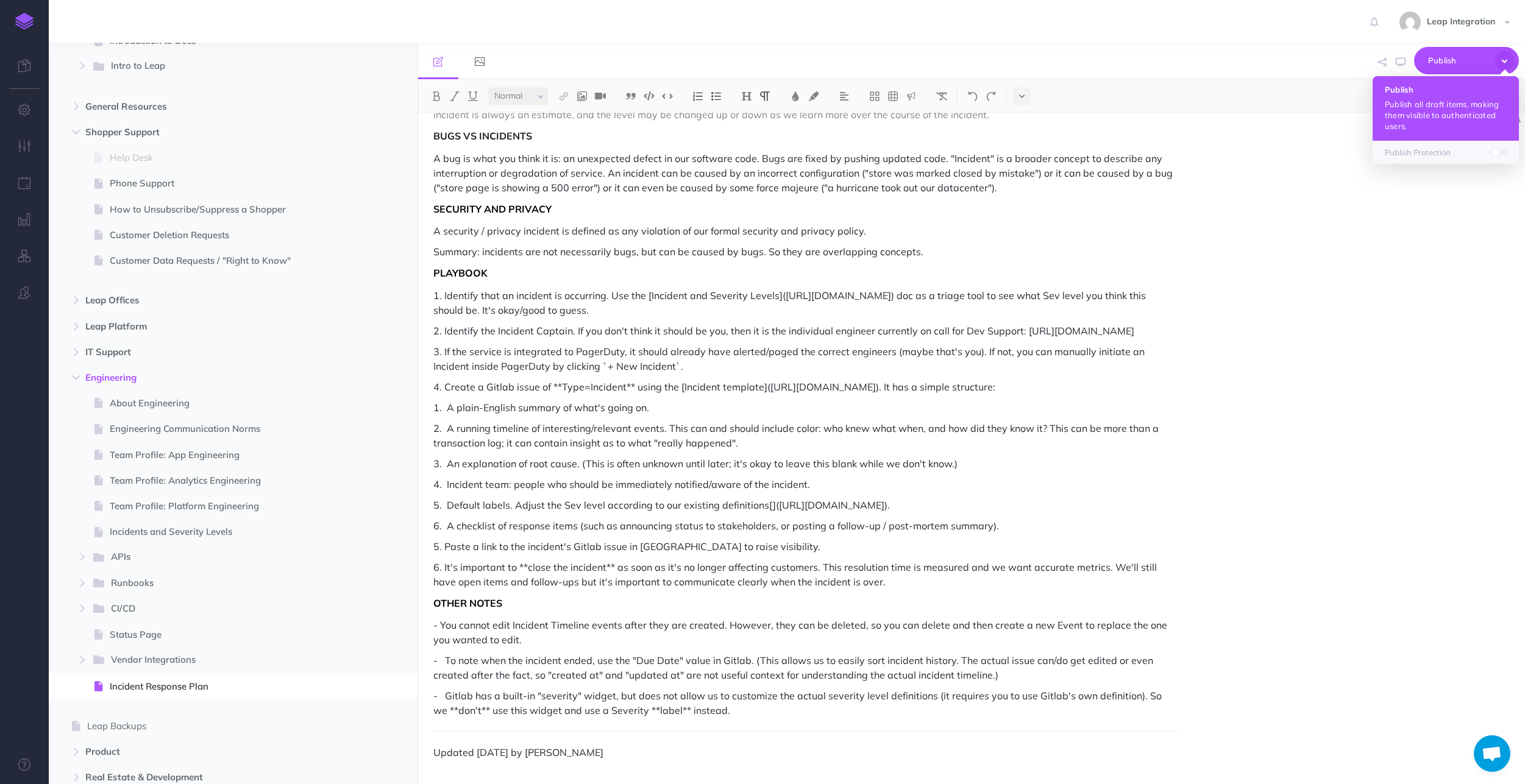
click at [762, 113] on p "Publish all draft items, making them visible to authenticated users." at bounding box center [1445, 115] width 122 height 33
click at [762, 62] on button "button" at bounding box center [1382, 62] width 15 height 35
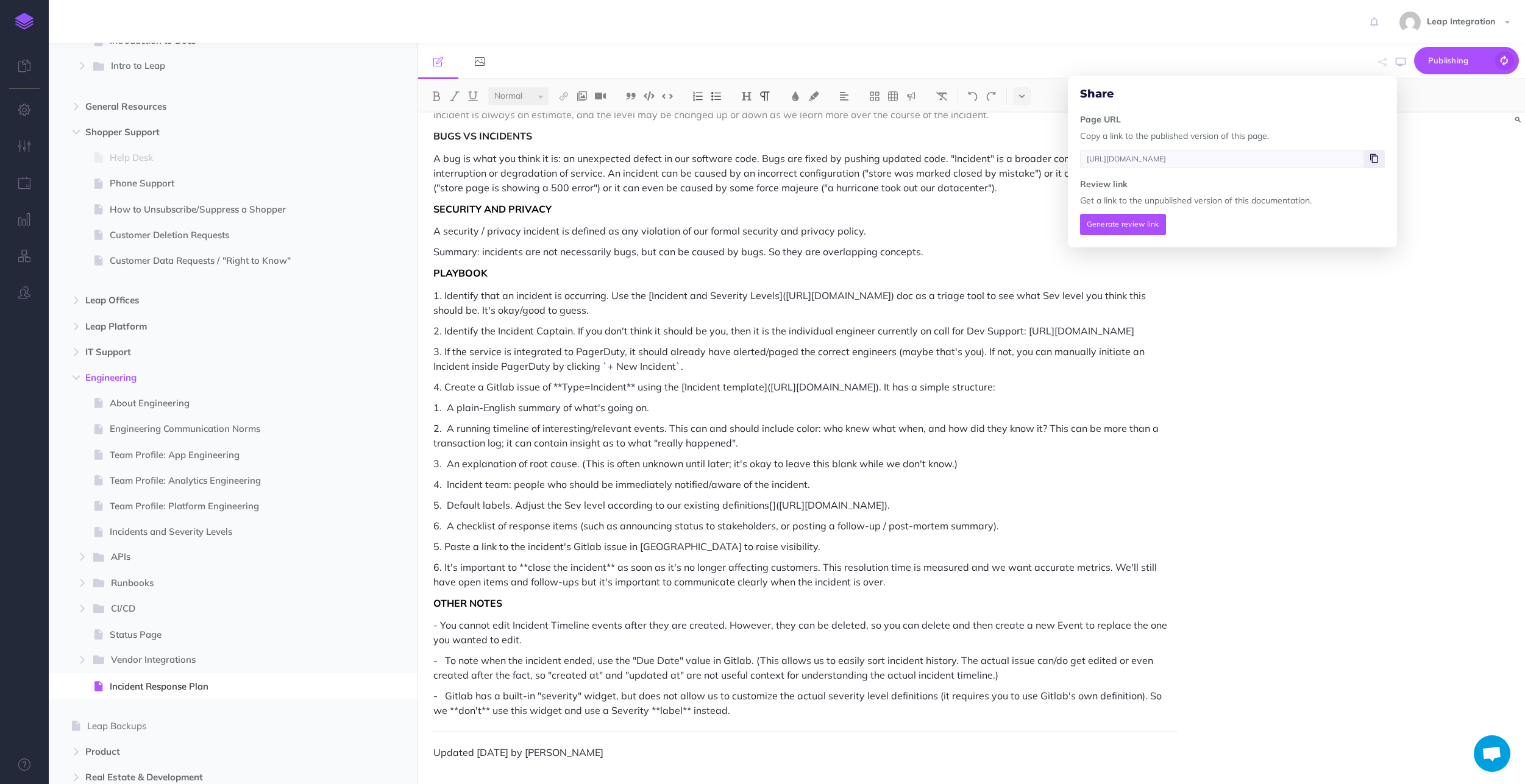
click at [762, 162] on icon at bounding box center [1374, 159] width 8 height 8
